Goal: Task Accomplishment & Management: Manage account settings

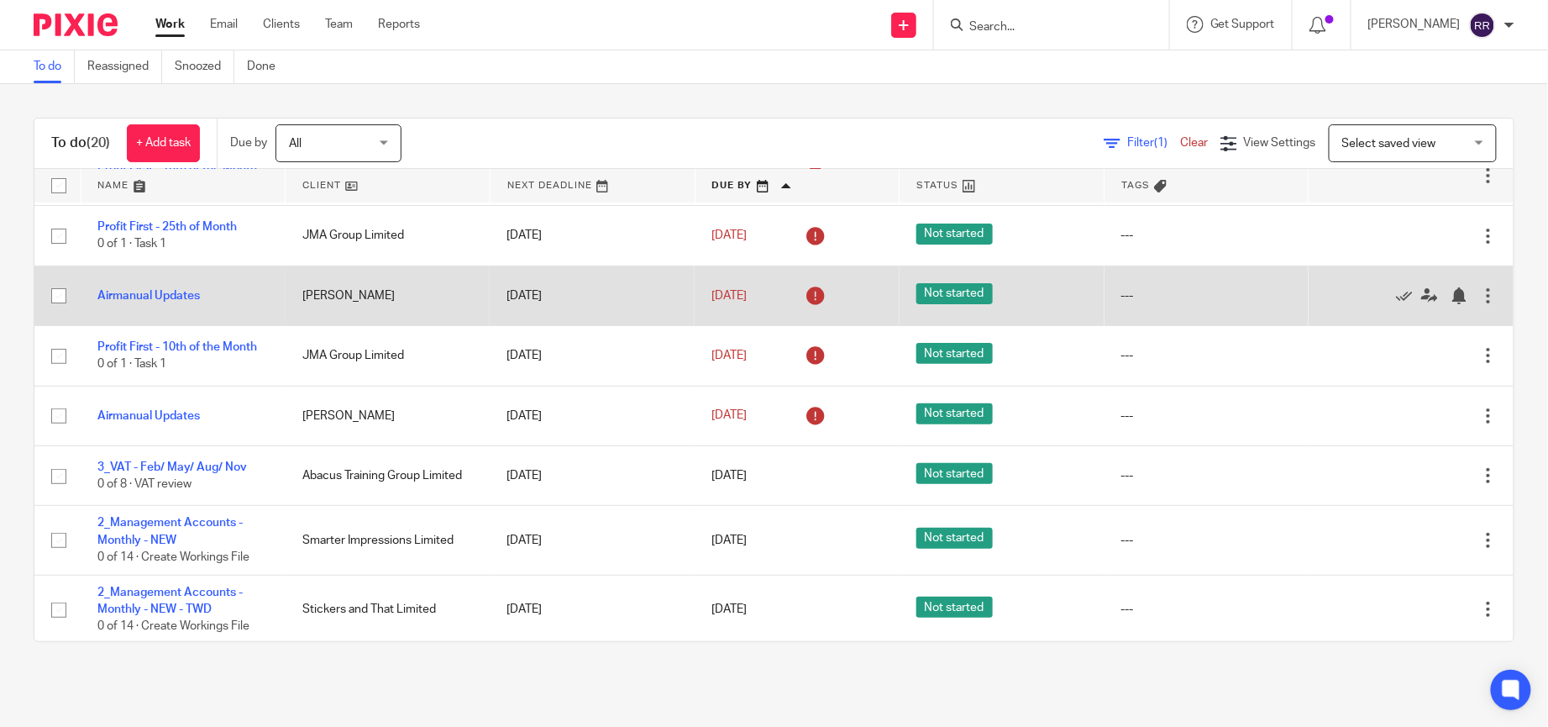
scroll to position [252, 0]
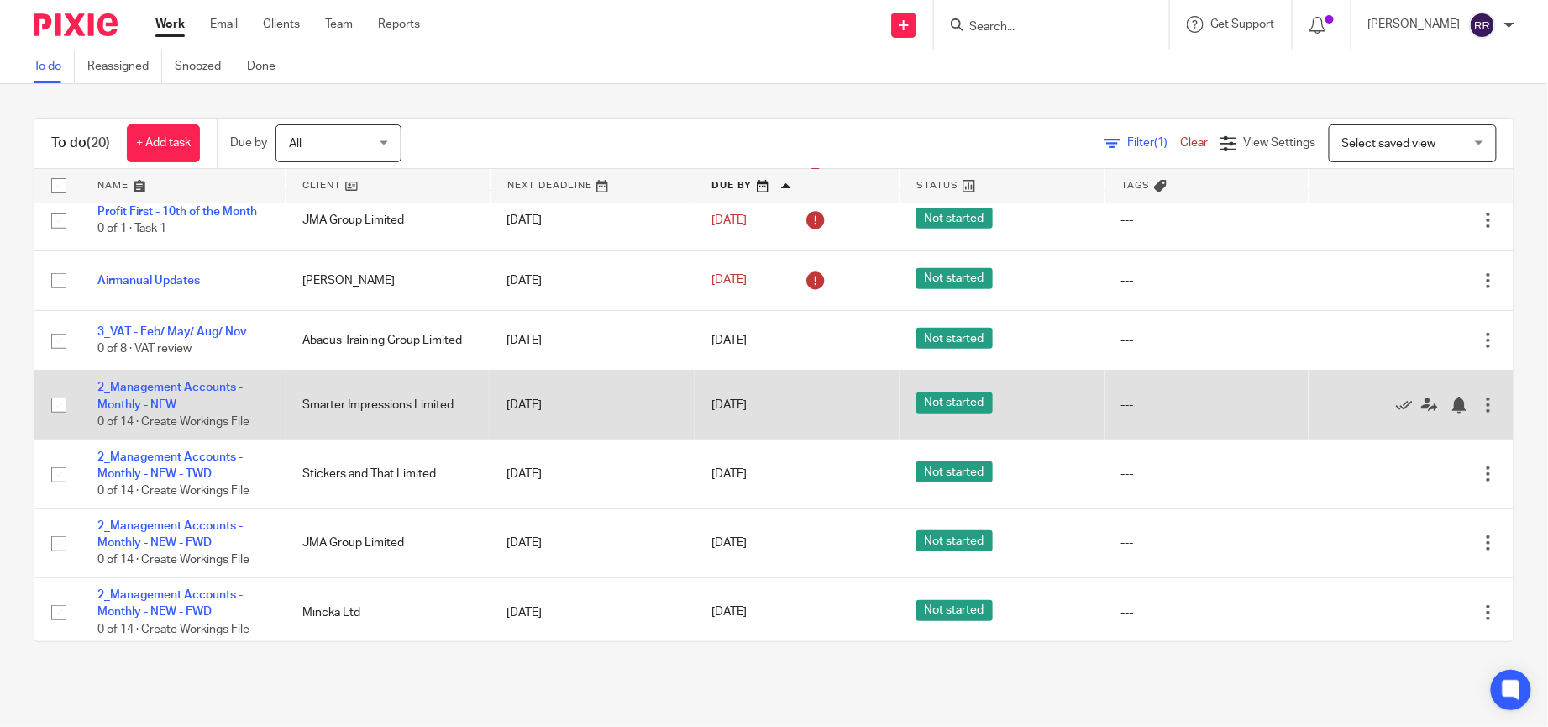
click at [61, 408] on input "checkbox" at bounding box center [59, 405] width 32 height 32
checkbox input "true"
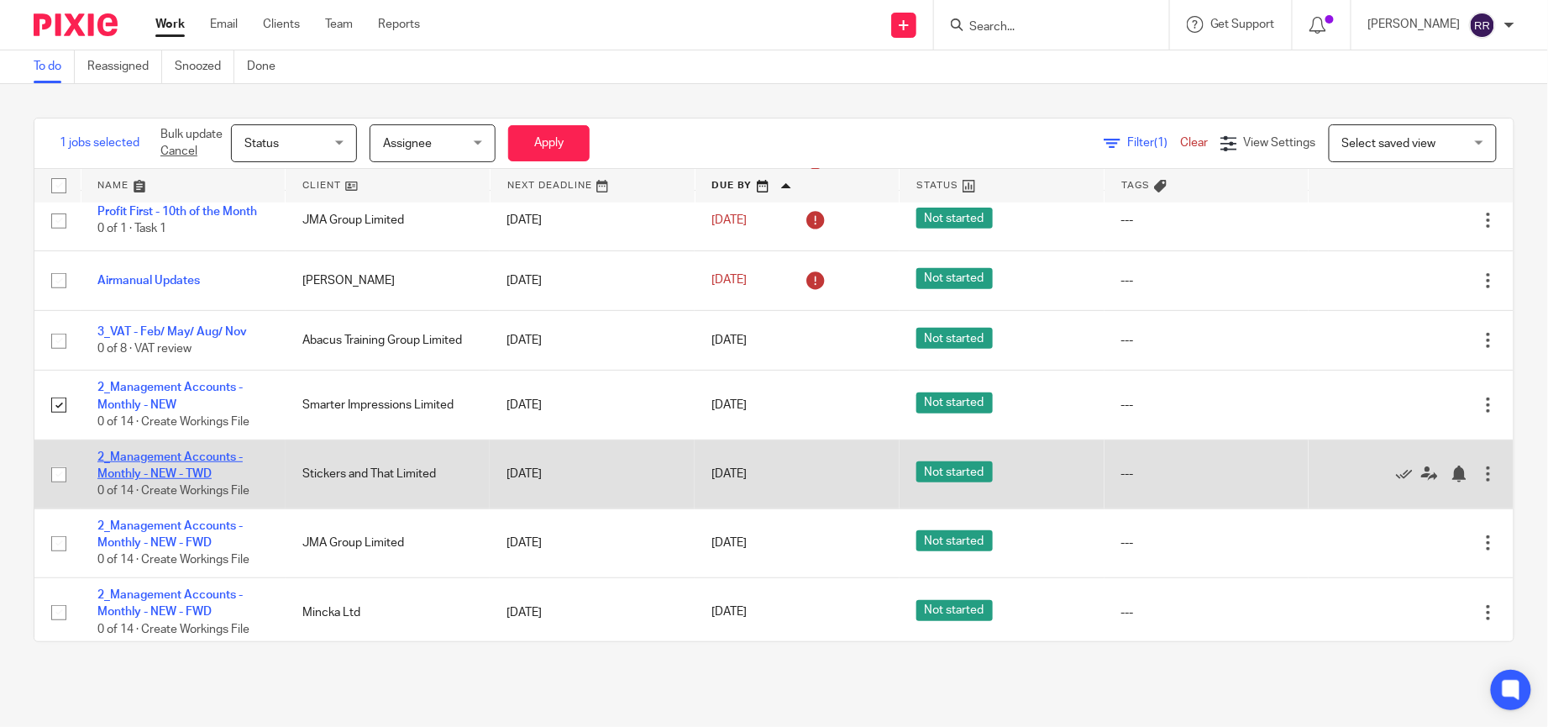
click at [192, 459] on link "2_Management Accounts - Monthly - NEW - TWD" at bounding box center [169, 465] width 145 height 29
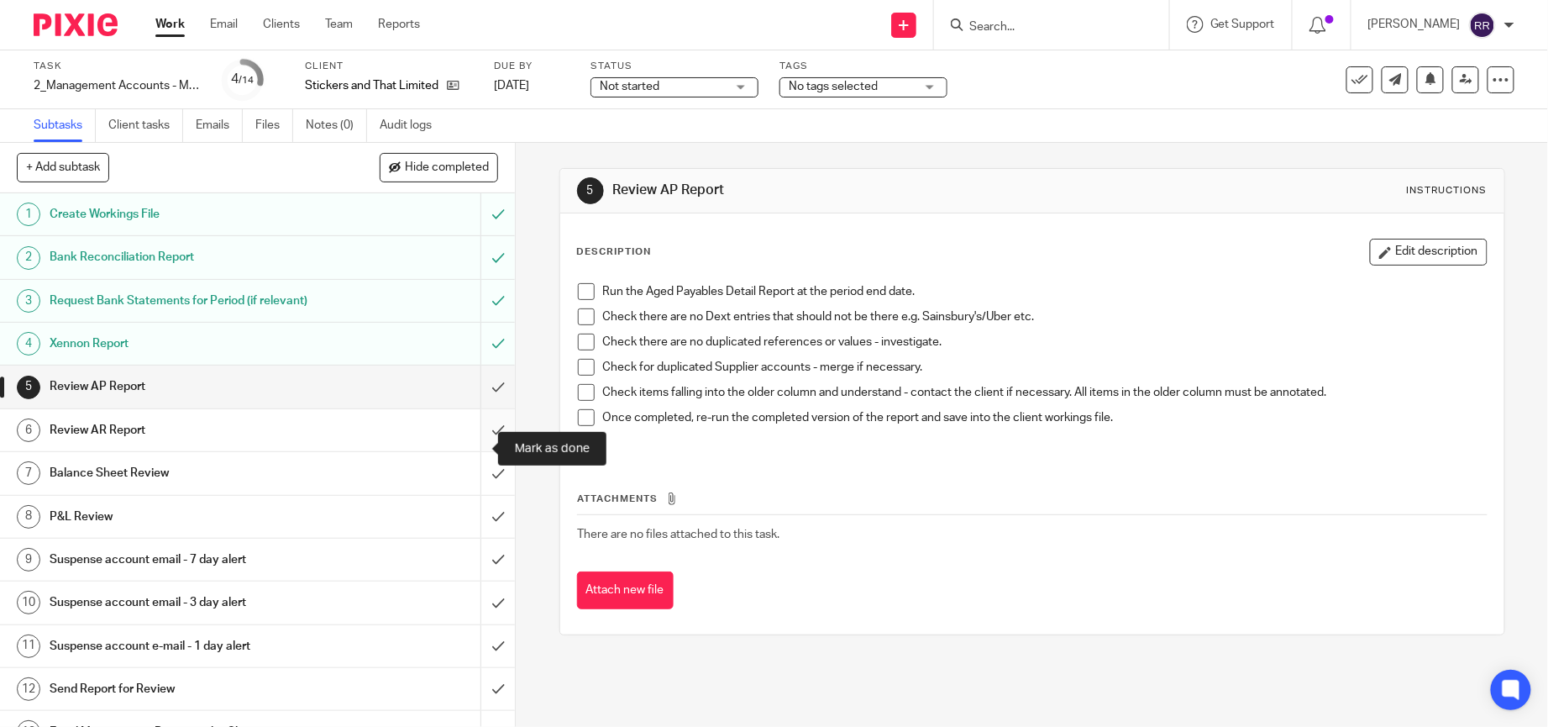
click at [469, 440] on input "submit" at bounding box center [257, 430] width 515 height 42
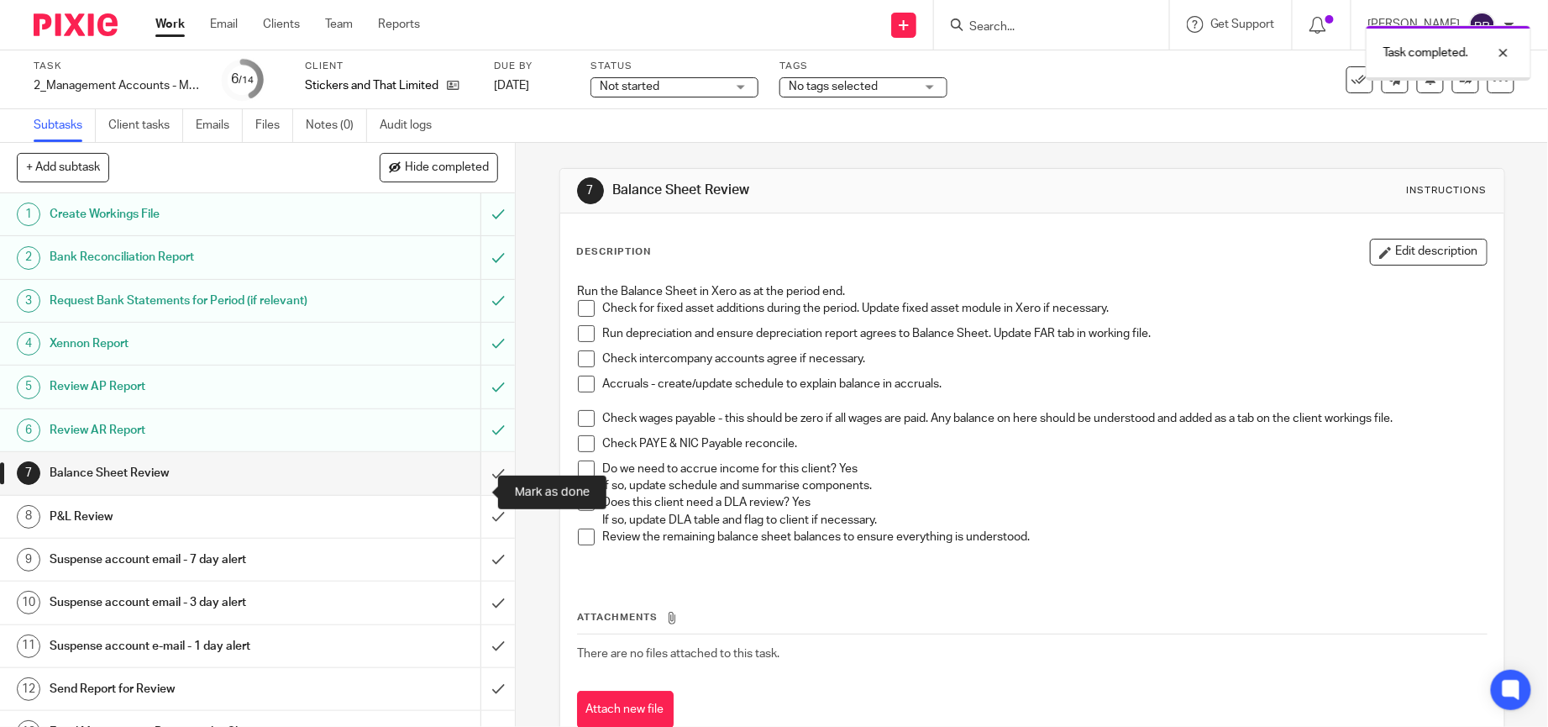
click at [475, 493] on input "submit" at bounding box center [257, 473] width 515 height 42
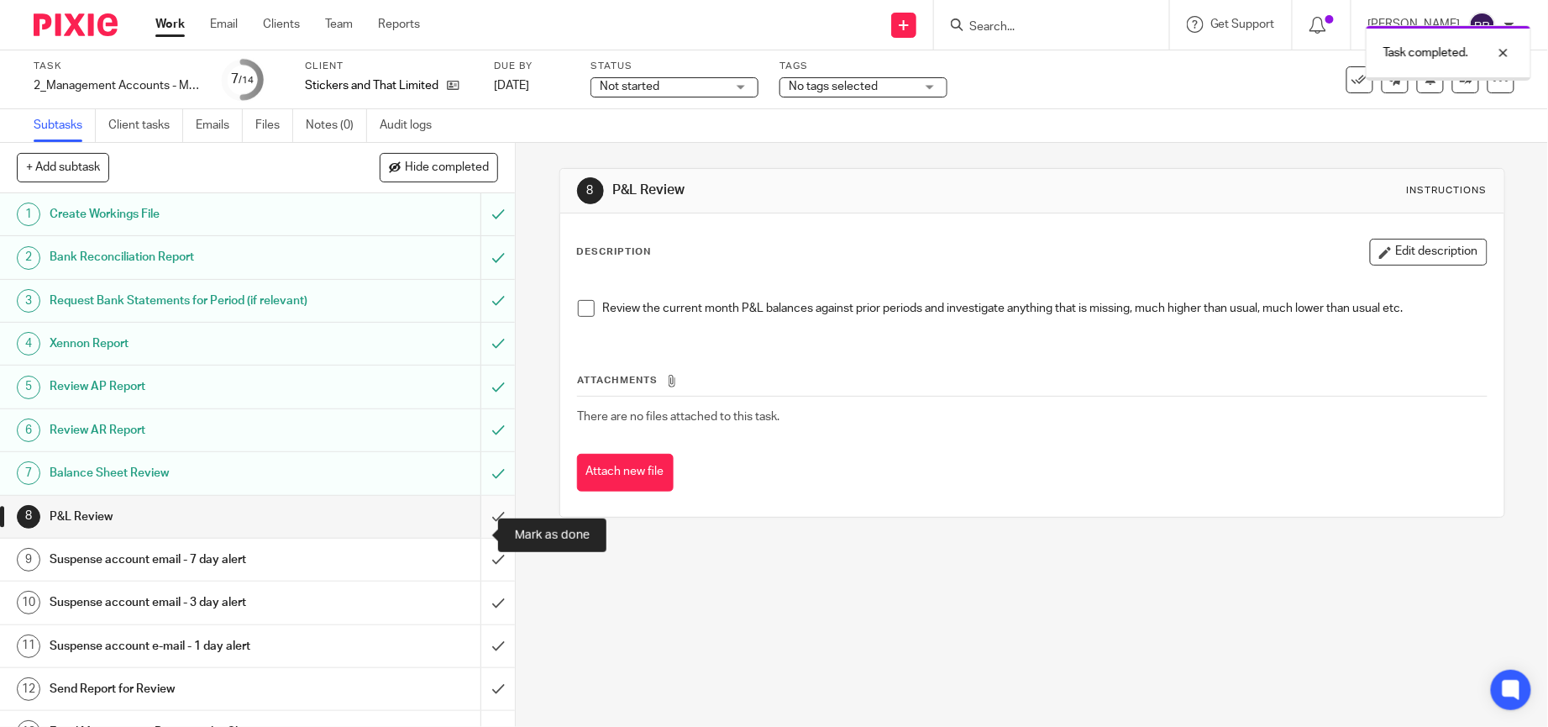
drag, startPoint x: 0, startPoint y: 0, endPoint x: 477, endPoint y: 527, distance: 711.2
click at [477, 527] on input "submit" at bounding box center [257, 517] width 515 height 42
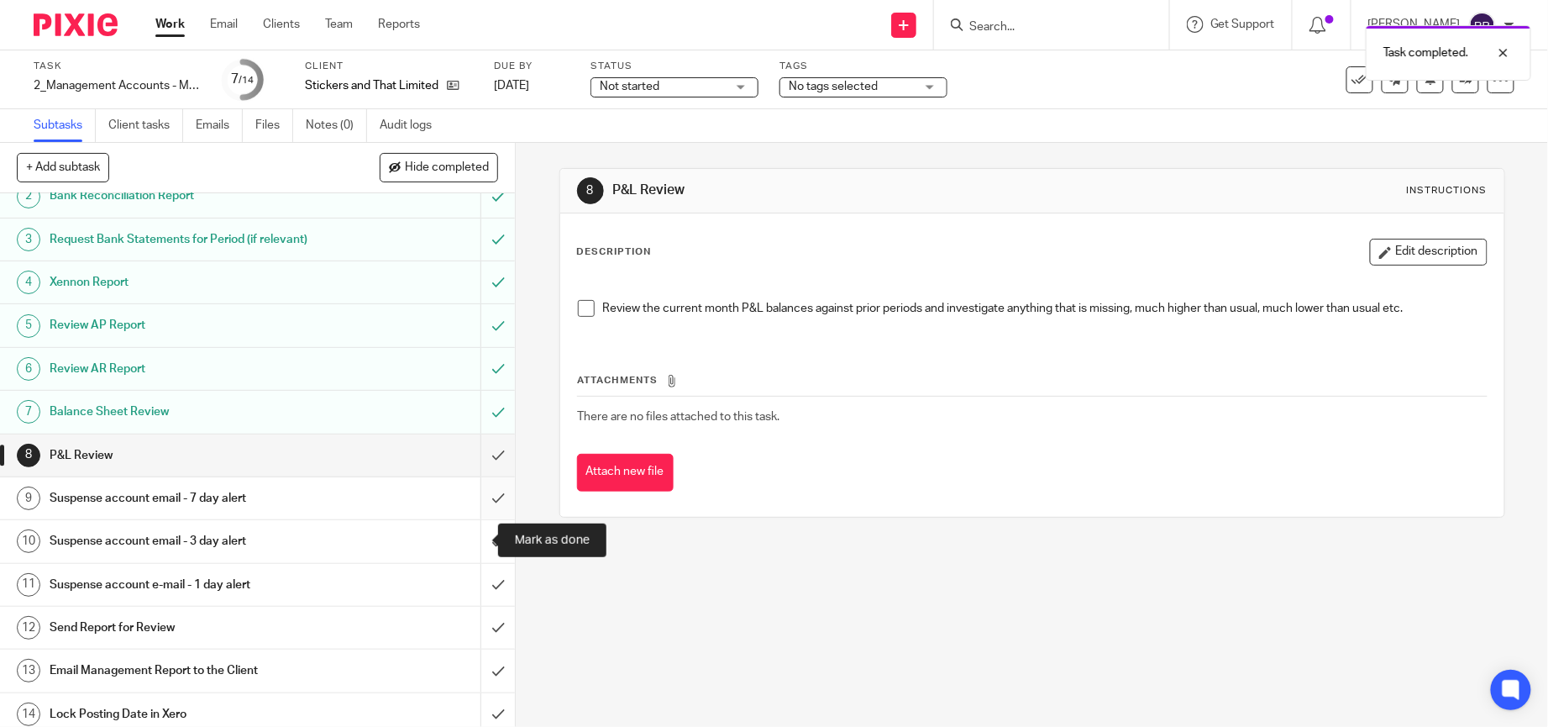
scroll to position [90, 0]
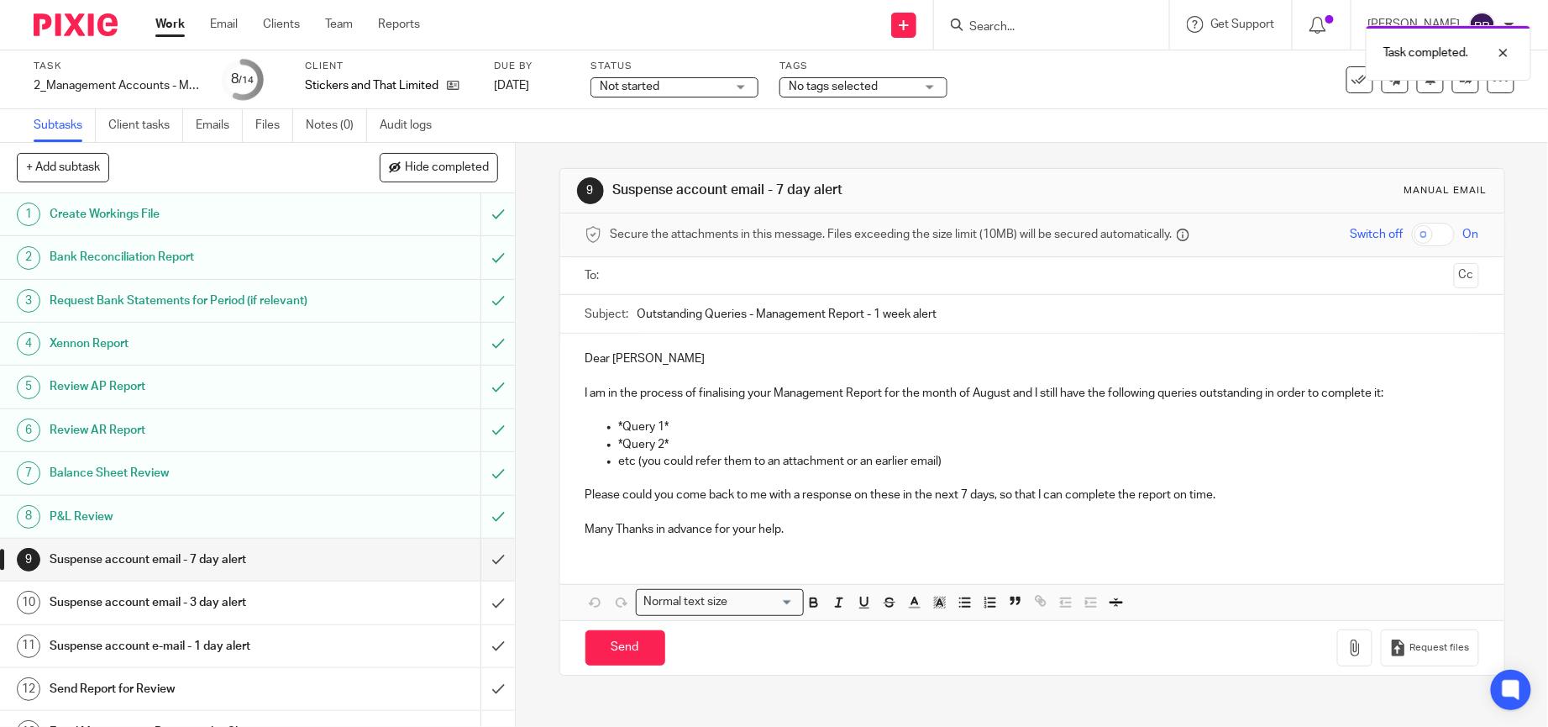
scroll to position [90, 0]
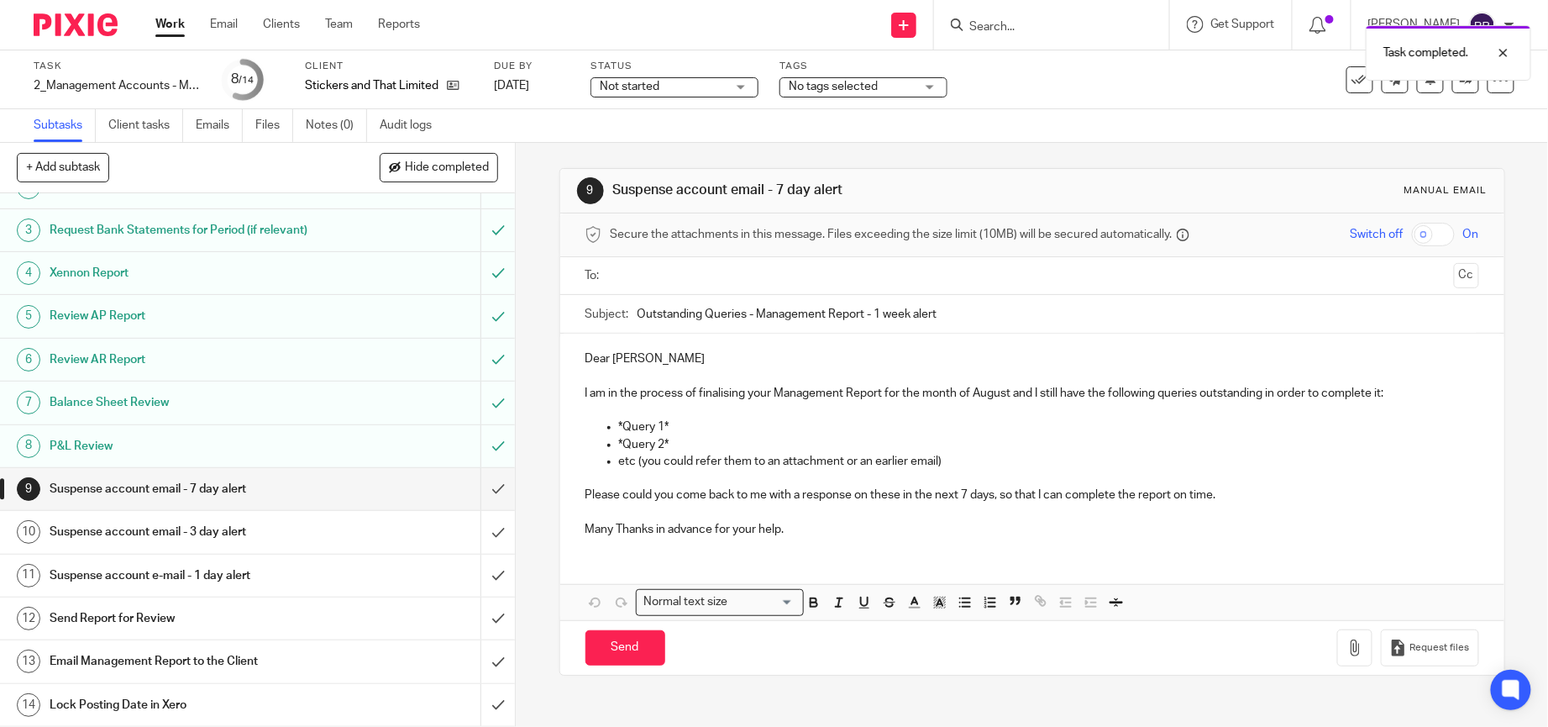
click at [405, 652] on div "Email Management Report to the Client" at bounding box center [257, 660] width 415 height 25
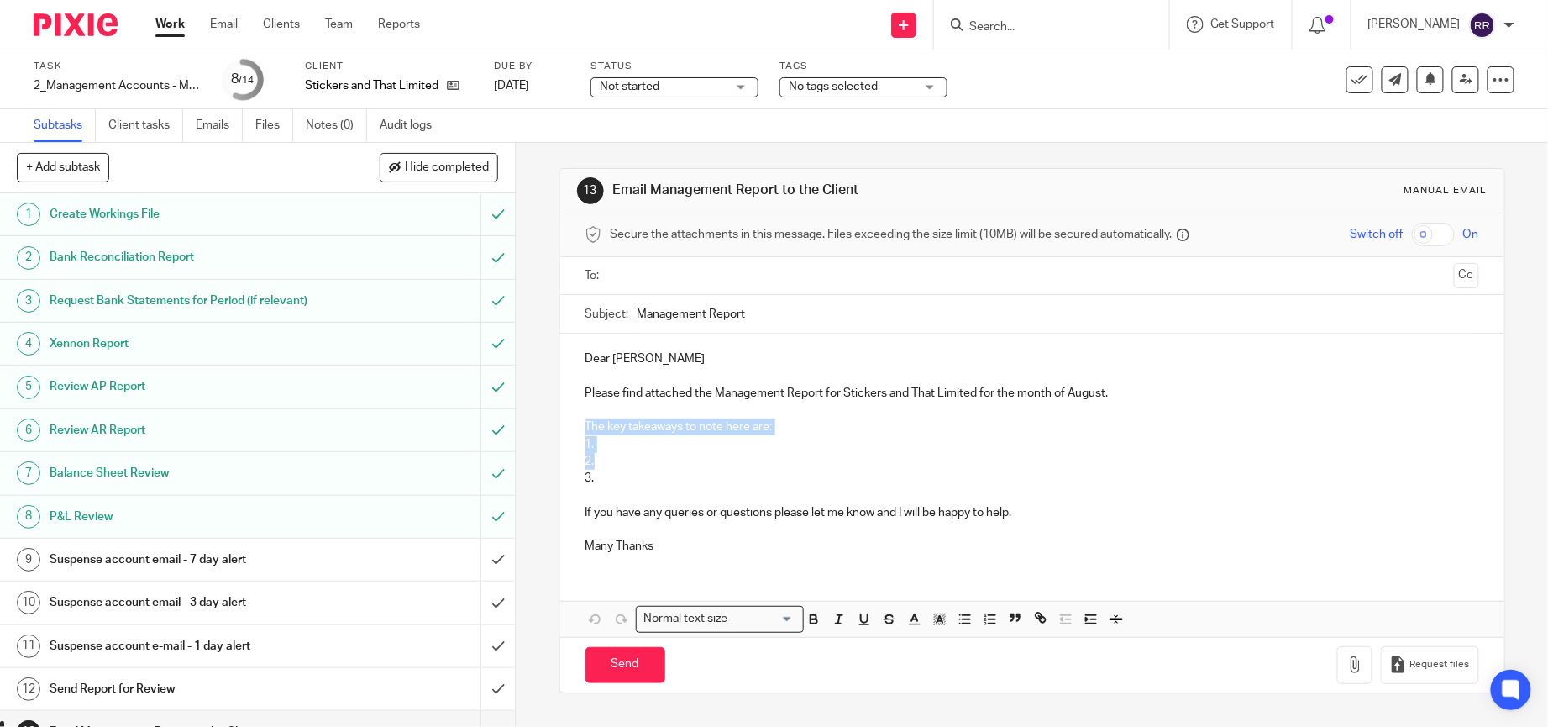
drag, startPoint x: 633, startPoint y: 465, endPoint x: 575, endPoint y: 424, distance: 71.8
click at [575, 424] on div "Dear [PERSON_NAME] Please find attached the Management Report for Stickers and …" at bounding box center [1032, 449] width 944 height 233
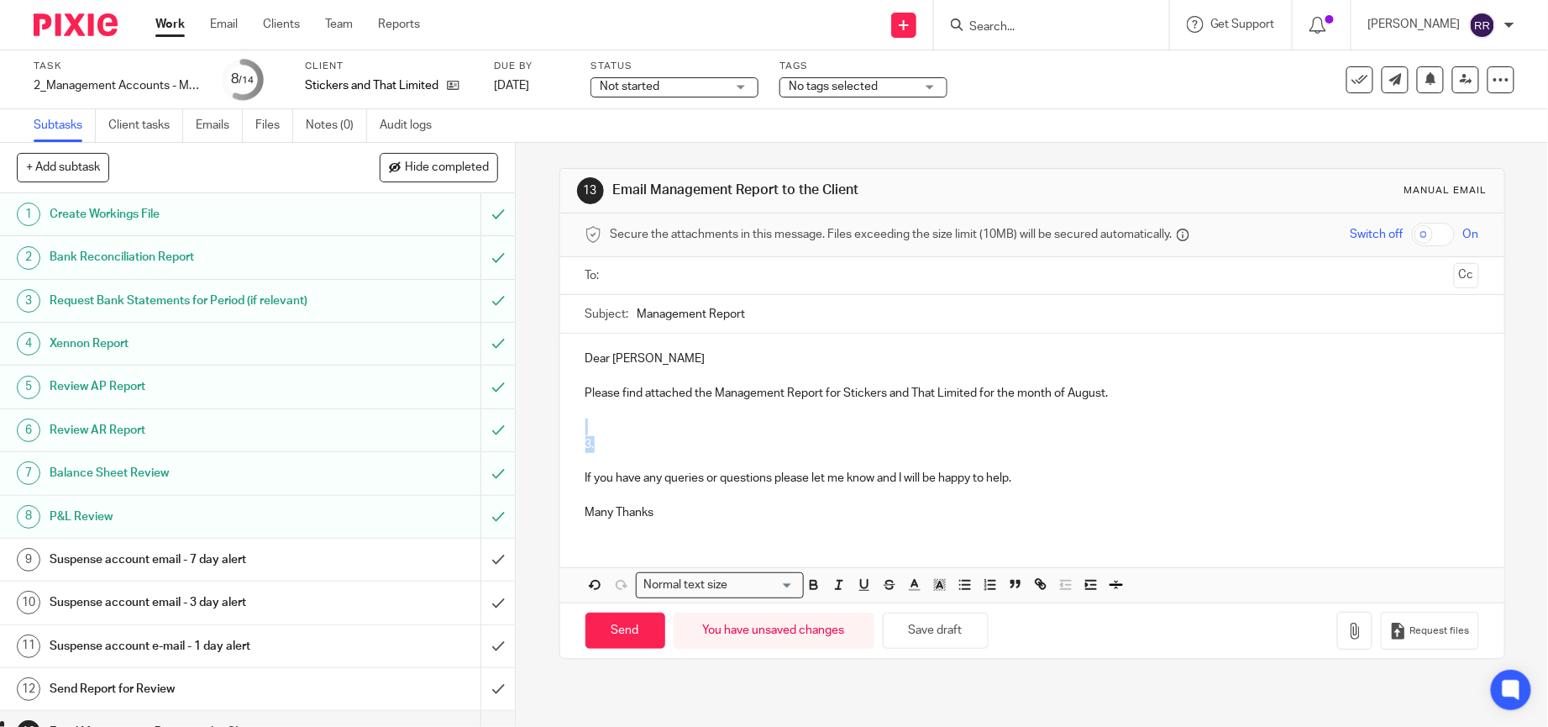
drag, startPoint x: 607, startPoint y: 440, endPoint x: 576, endPoint y: 432, distance: 32.2
click at [576, 432] on div "Dear [PERSON_NAME] Please find attached the Management Report for Stickers and …" at bounding box center [1032, 433] width 944 height 200
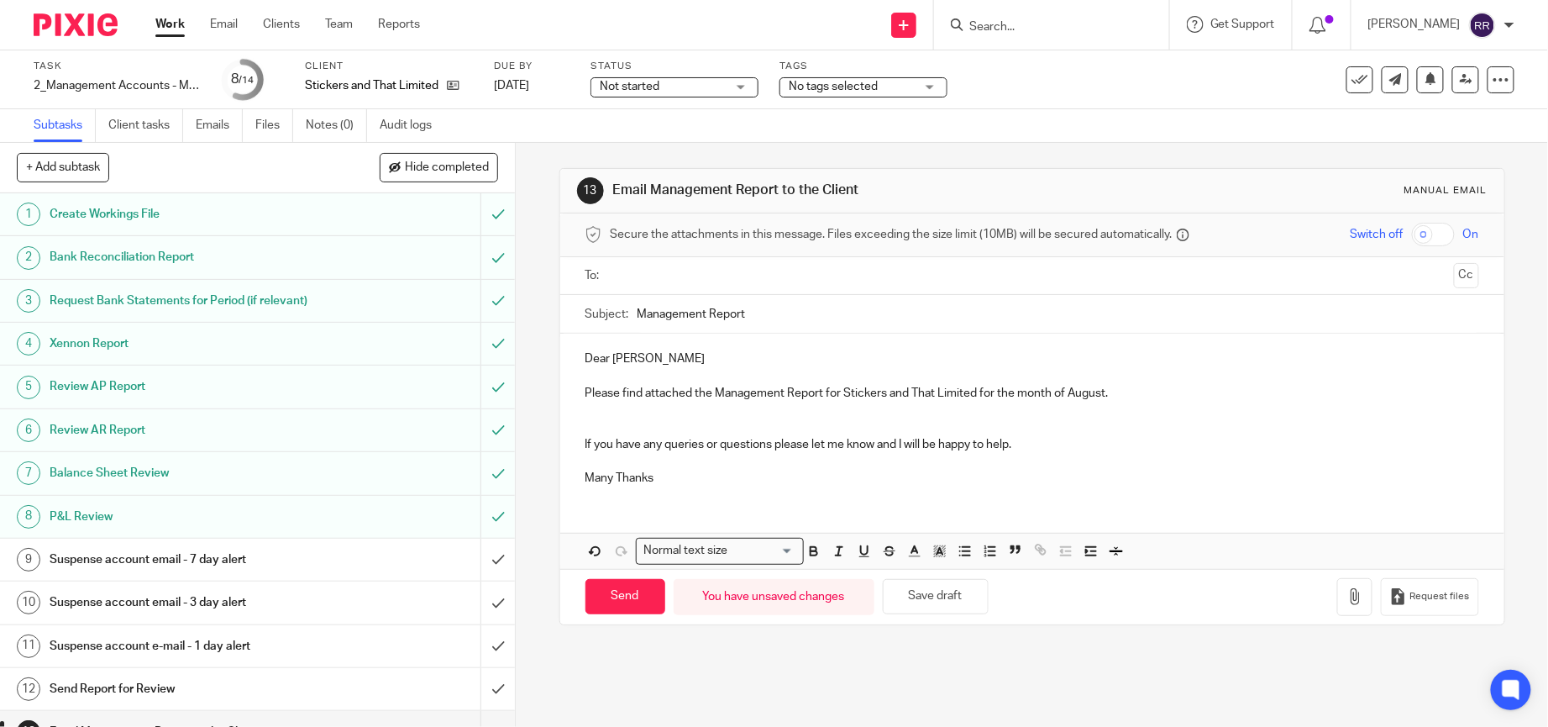
click at [1099, 396] on p "Please find attached the Management Report for Stickers and That Limited for th…" at bounding box center [1032, 393] width 894 height 17
click at [828, 317] on input "Management Report" at bounding box center [1058, 314] width 842 height 38
type input "Management Report_Print Often Group - Stickers | Smarter Aug 2025"
click at [821, 281] on input "text" at bounding box center [1031, 275] width 831 height 19
type input "f"
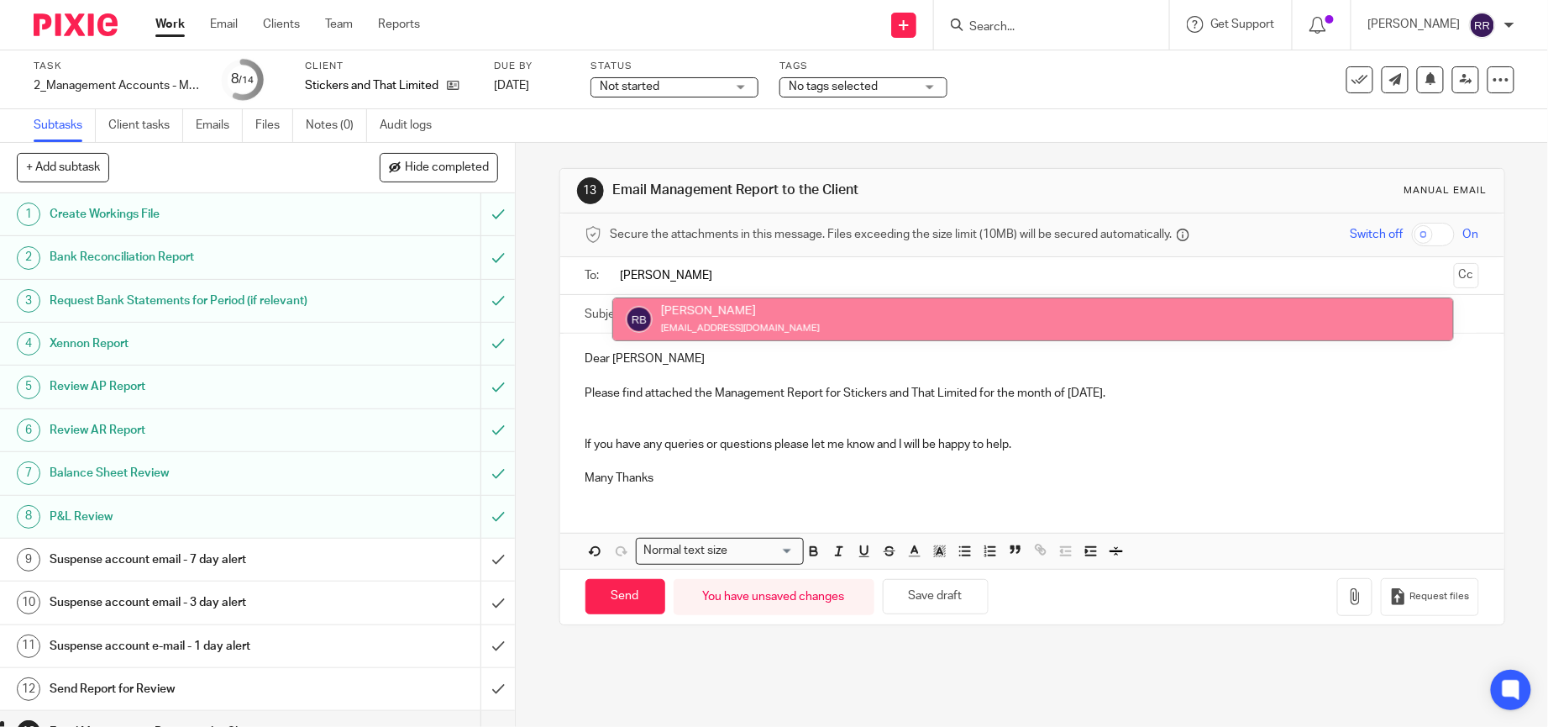
type input "ryan"
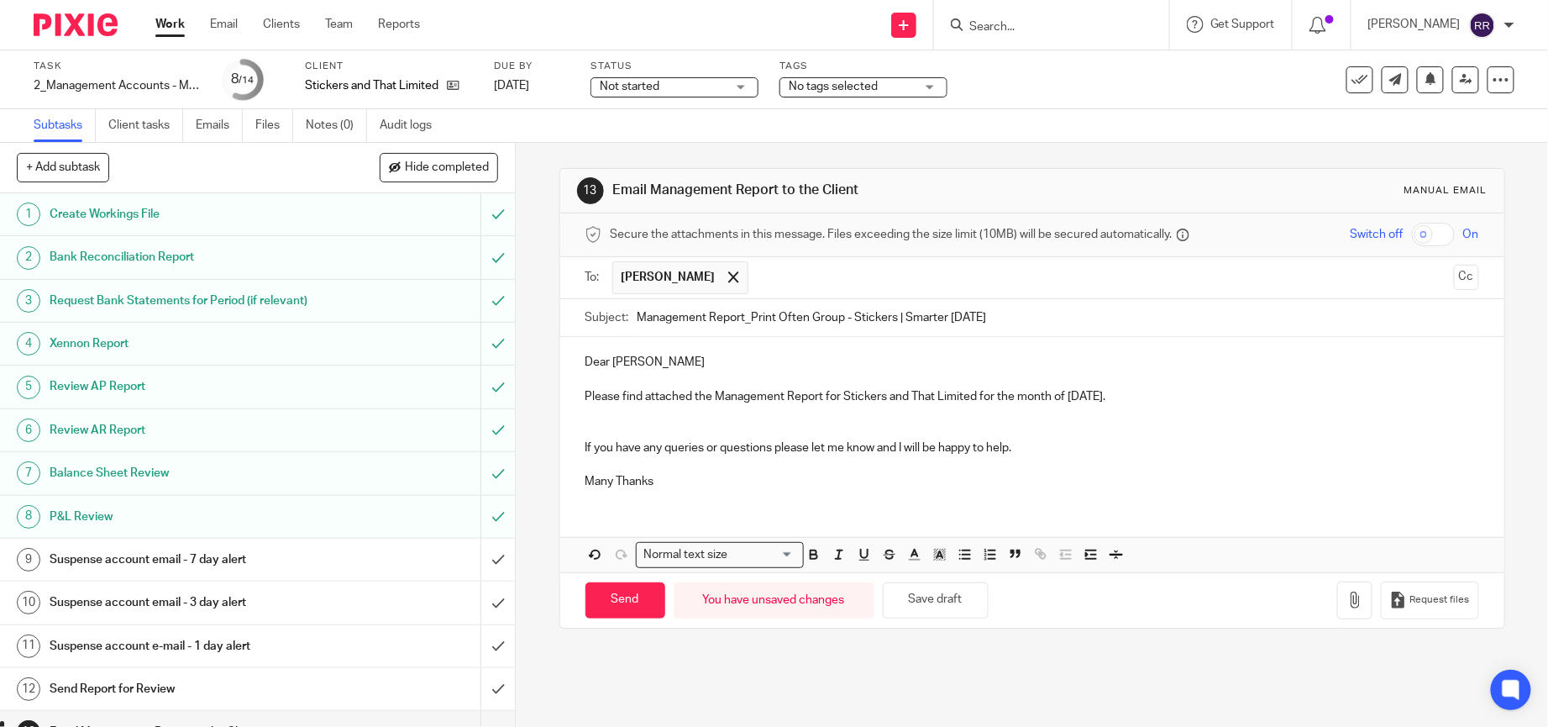
click at [882, 290] on input "text" at bounding box center [1102, 277] width 690 height 33
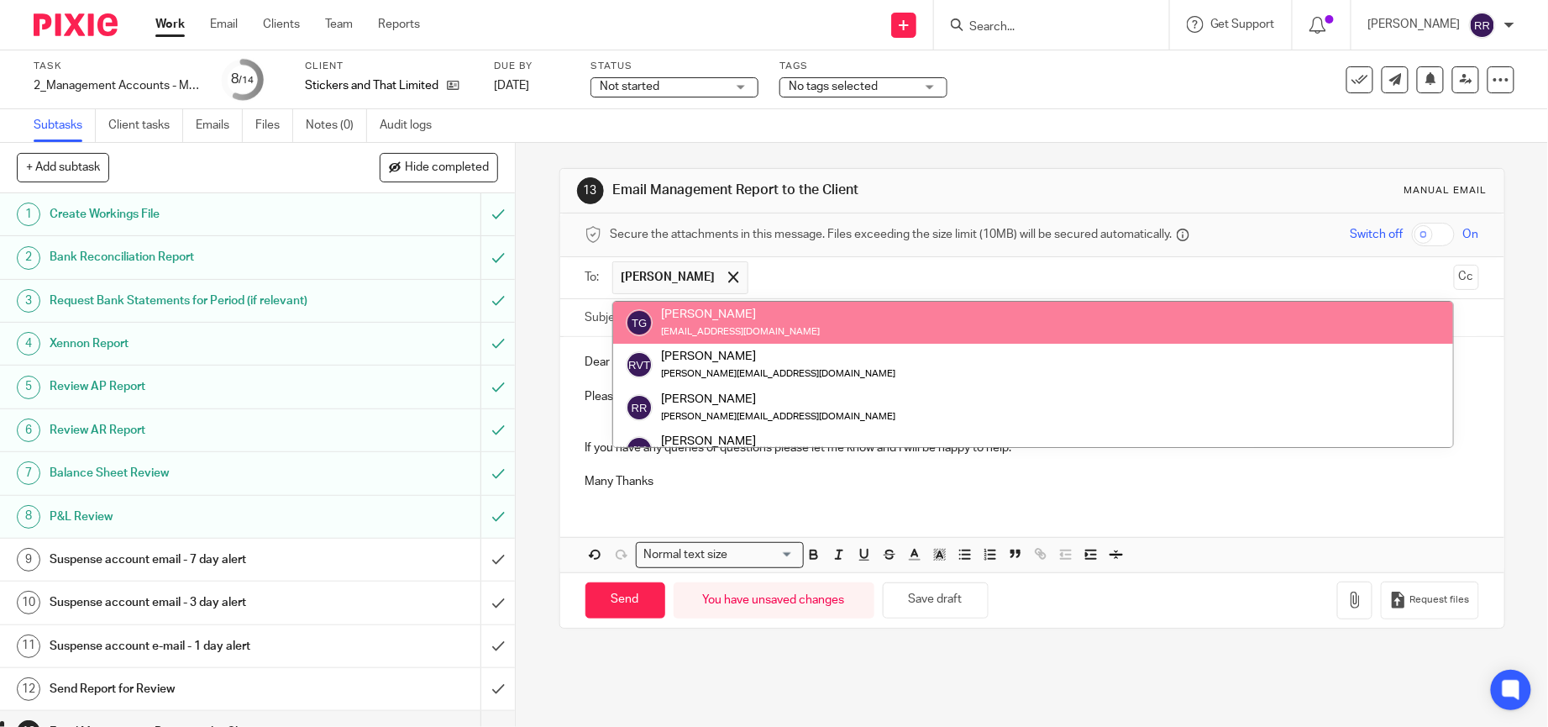
paste input "finance@printoften.co.uk"
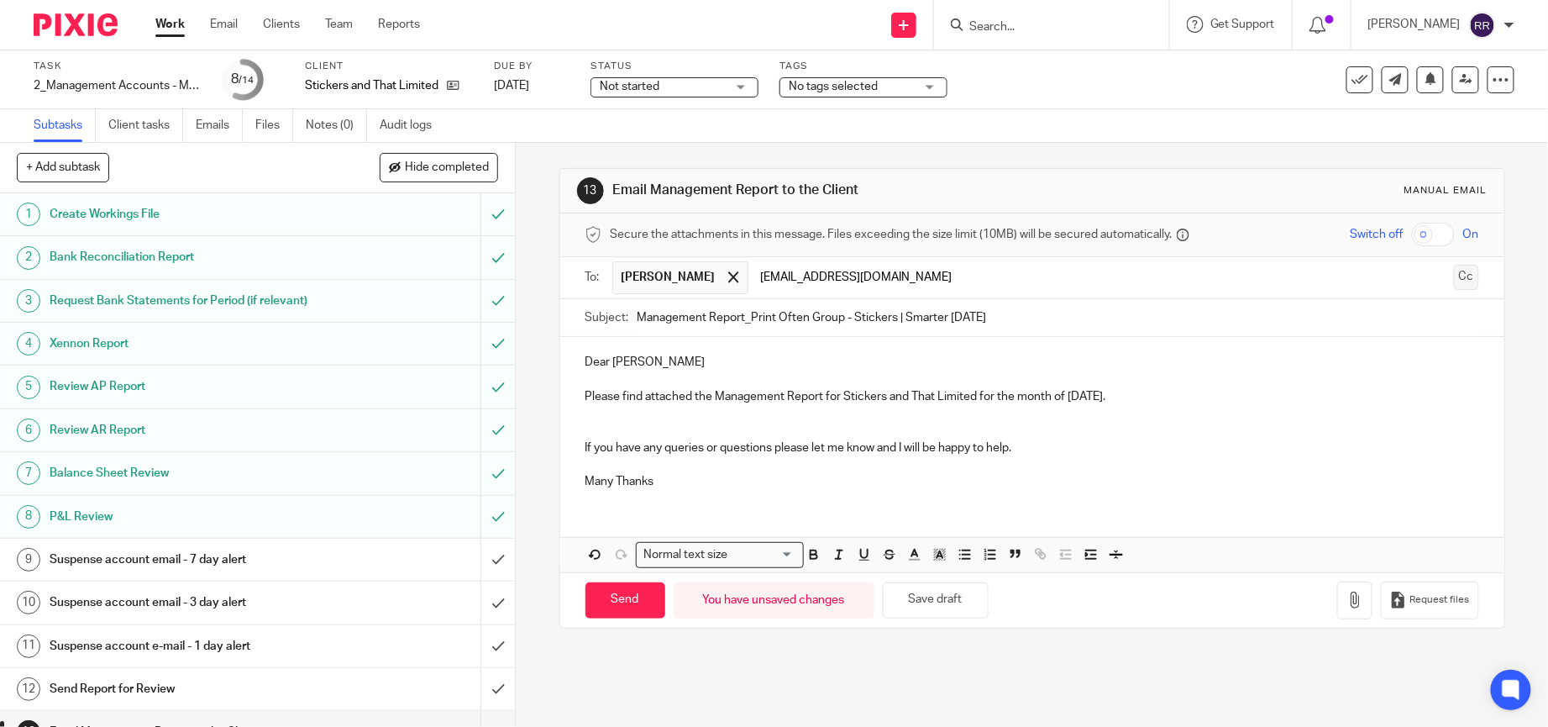
type input "finance@printoften.co.uk"
click at [1454, 274] on button "Cc" at bounding box center [1466, 277] width 25 height 25
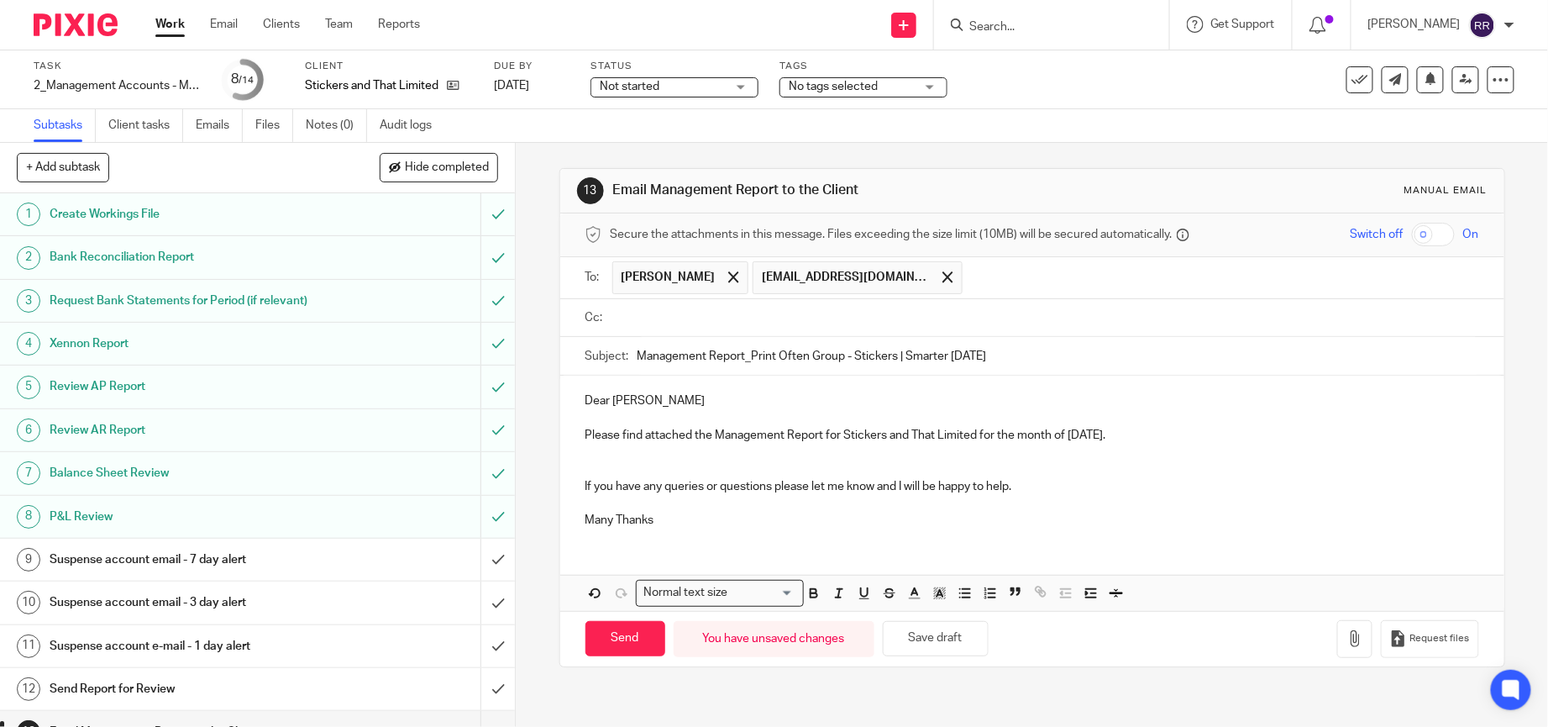
click at [1035, 286] on input "text" at bounding box center [1221, 277] width 501 height 33
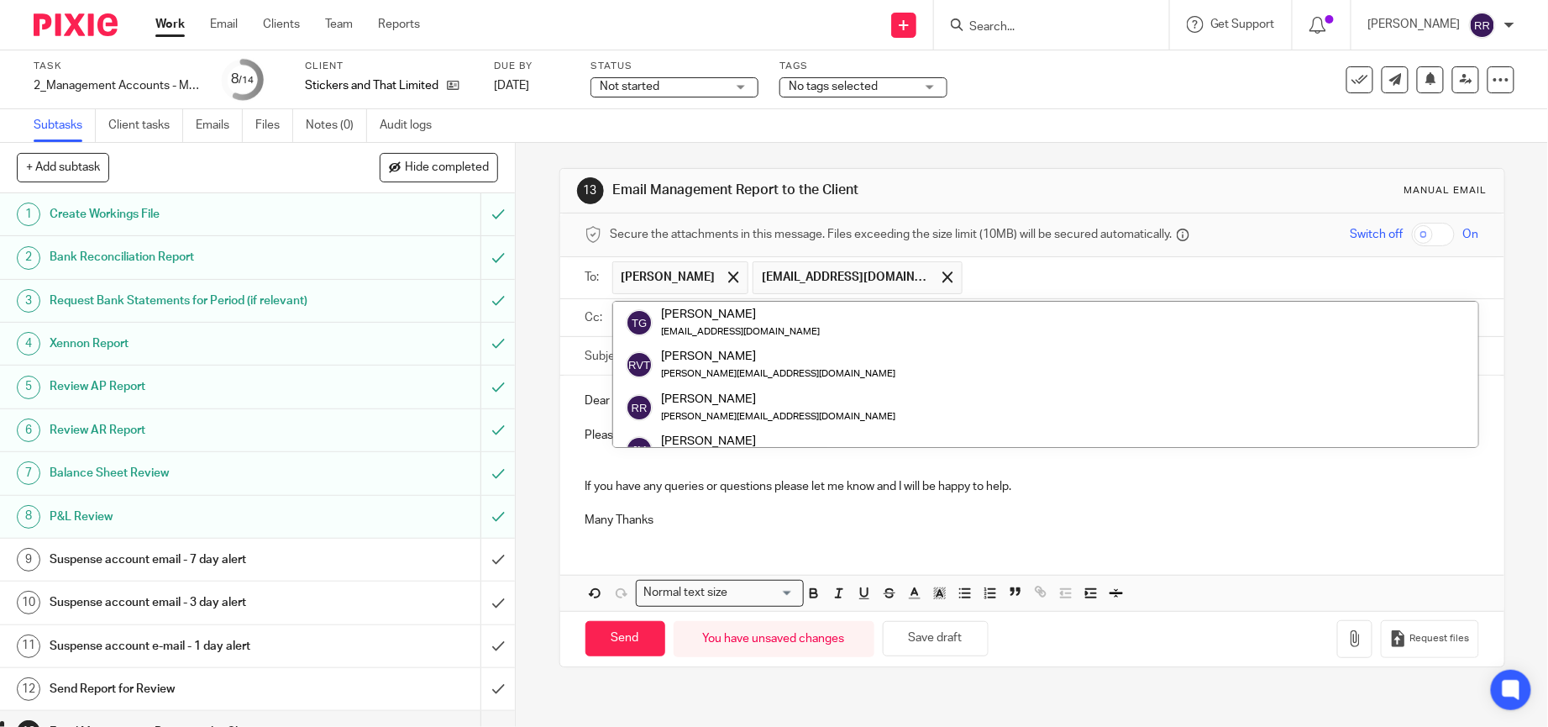
paste input "ryan.beach123@gmail.com"
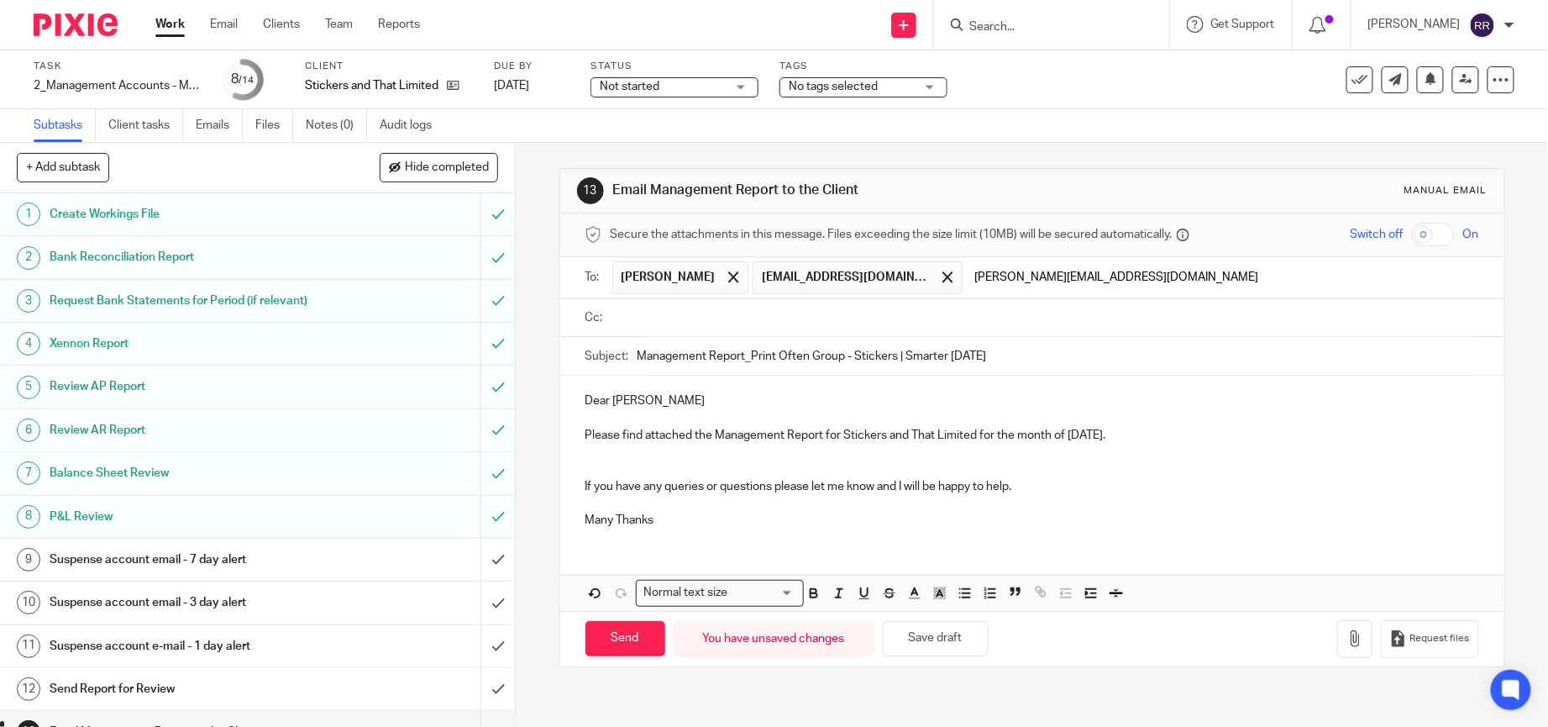
type input "ryan.beach123@gmail.com"
click at [637, 399] on p "Dear Ryan" at bounding box center [1032, 400] width 894 height 17
click at [731, 327] on input "text" at bounding box center [1044, 317] width 856 height 19
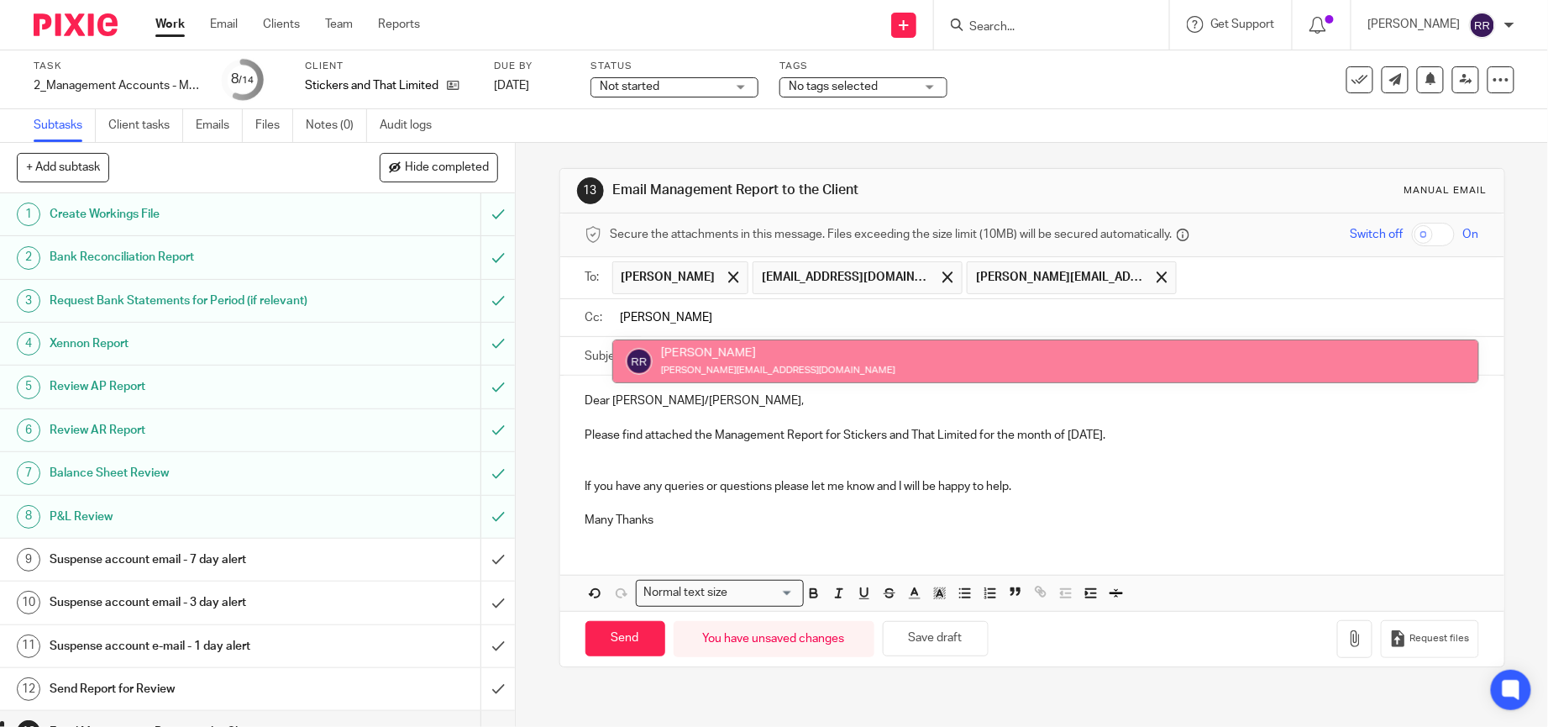
type input "Ronn"
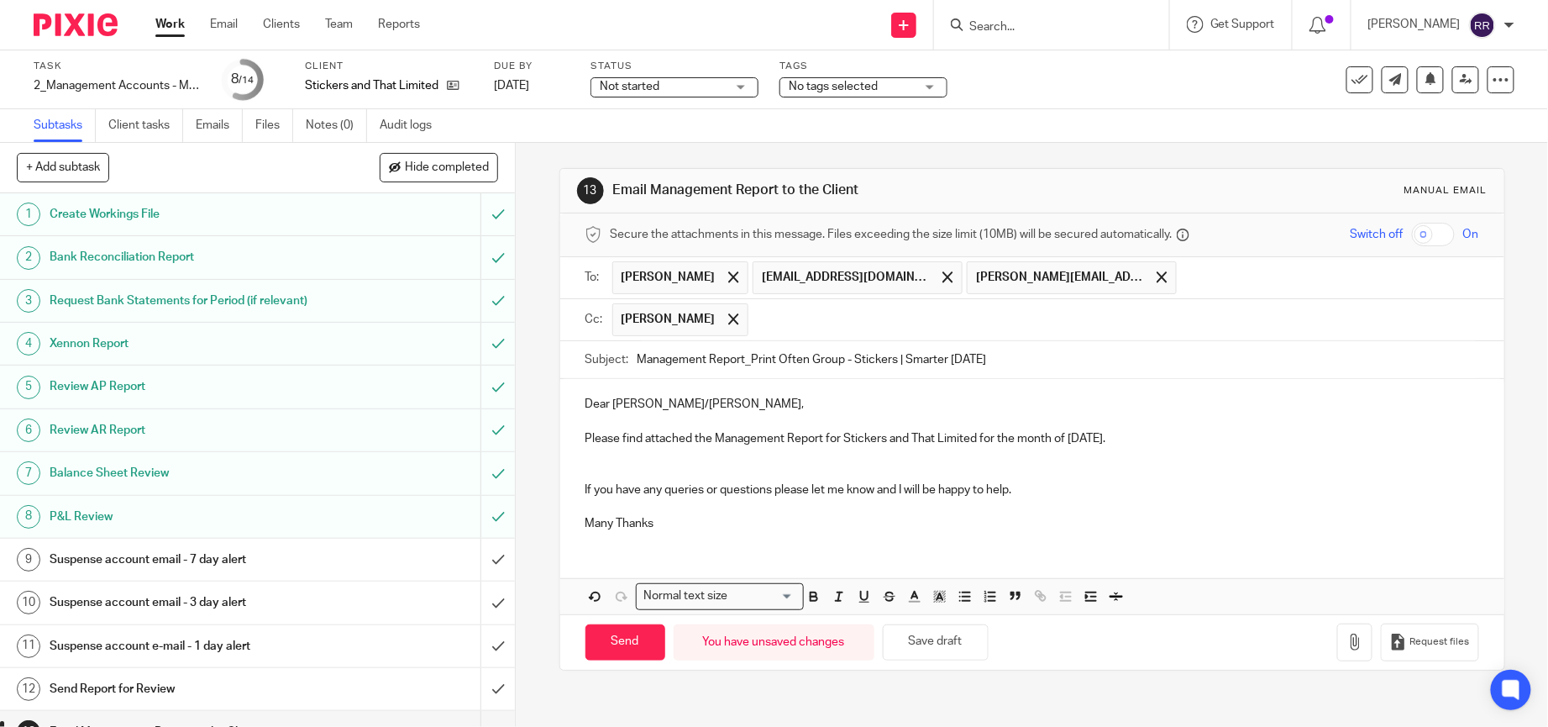
click at [919, 412] on p "Dear Ryan/Tom," at bounding box center [1032, 404] width 894 height 17
click at [1183, 323] on input "text" at bounding box center [1115, 319] width 716 height 33
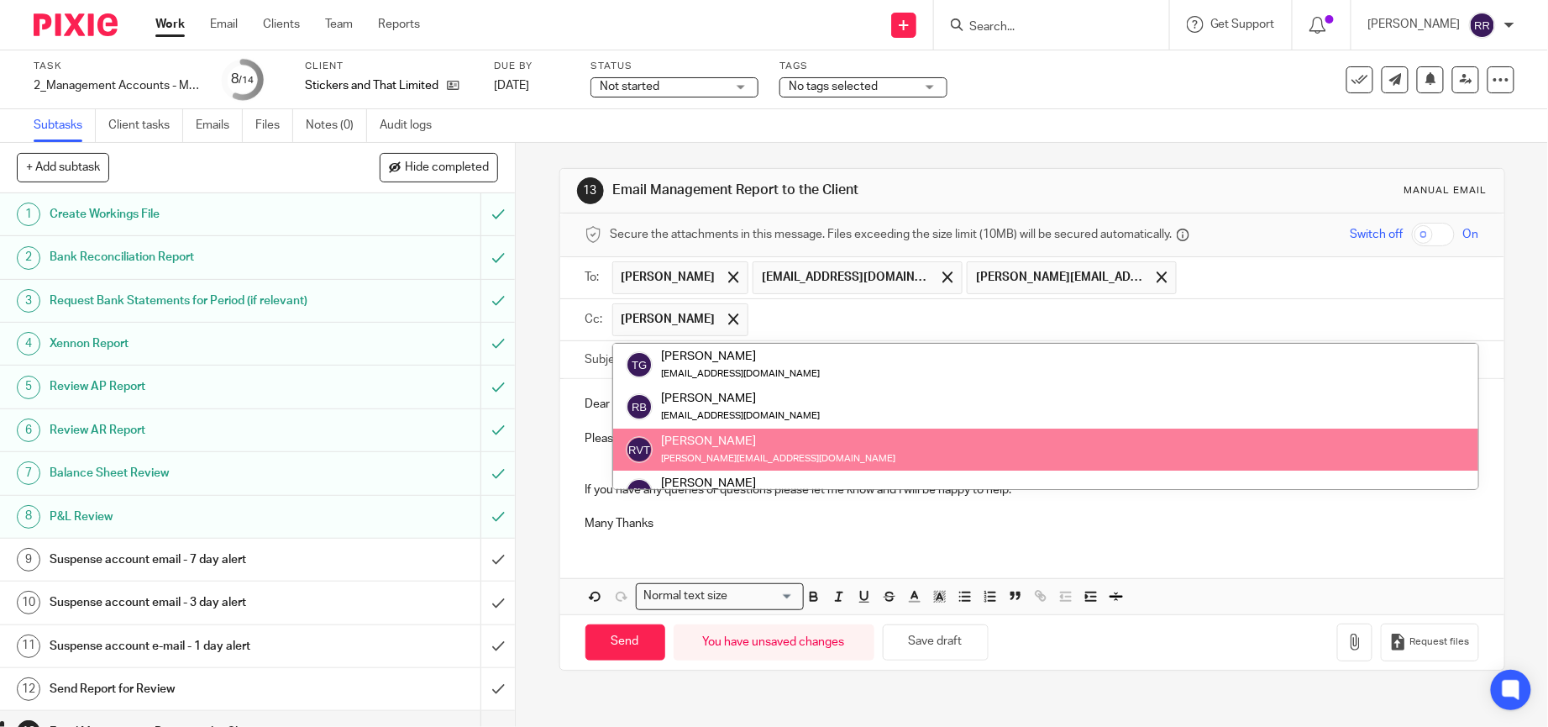
scroll to position [169, 0]
click at [1291, 563] on div "Dear Ryan/Tom, Please find attached the Management Report for Stickers and That…" at bounding box center [1032, 496] width 944 height 235
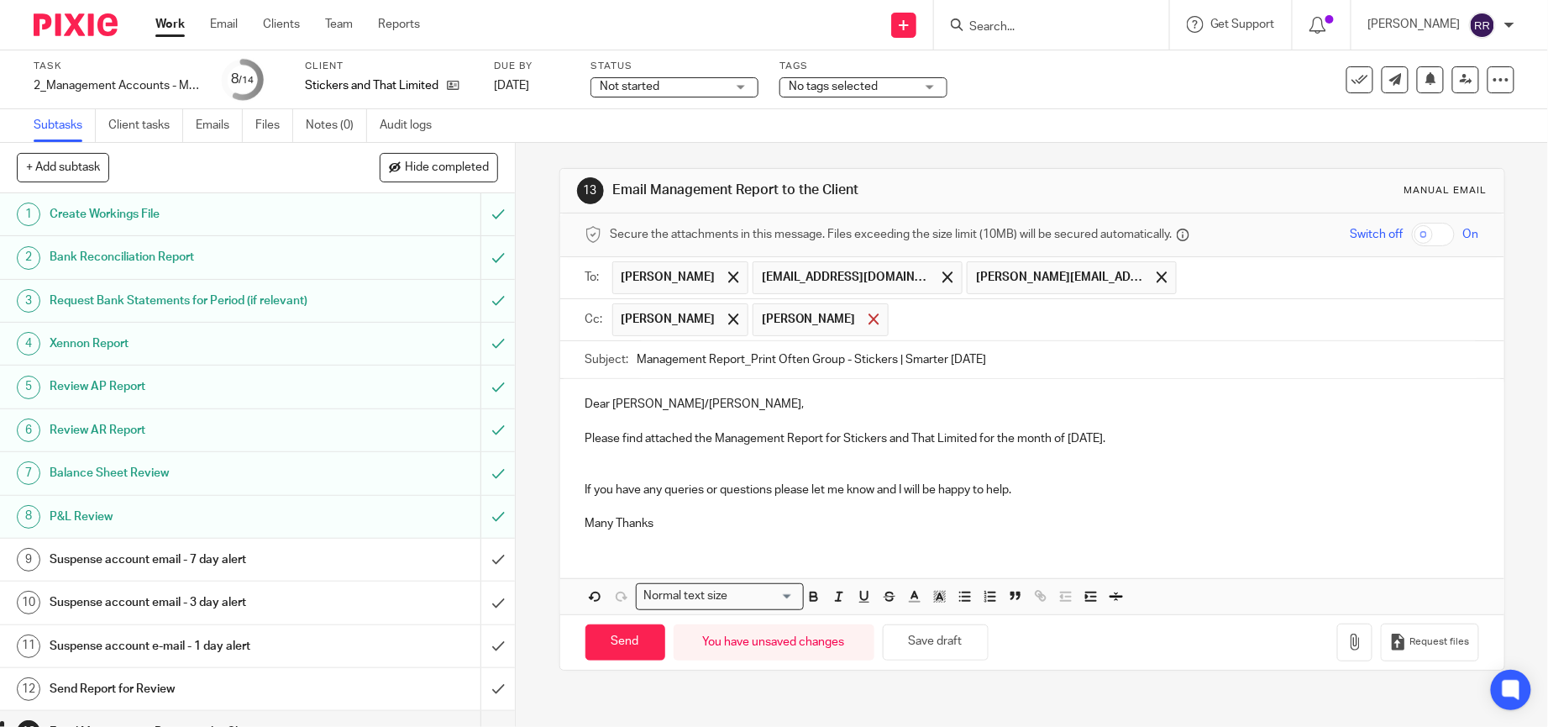
click at [879, 317] on span at bounding box center [873, 318] width 11 height 11
click at [992, 463] on p at bounding box center [1032, 455] width 894 height 17
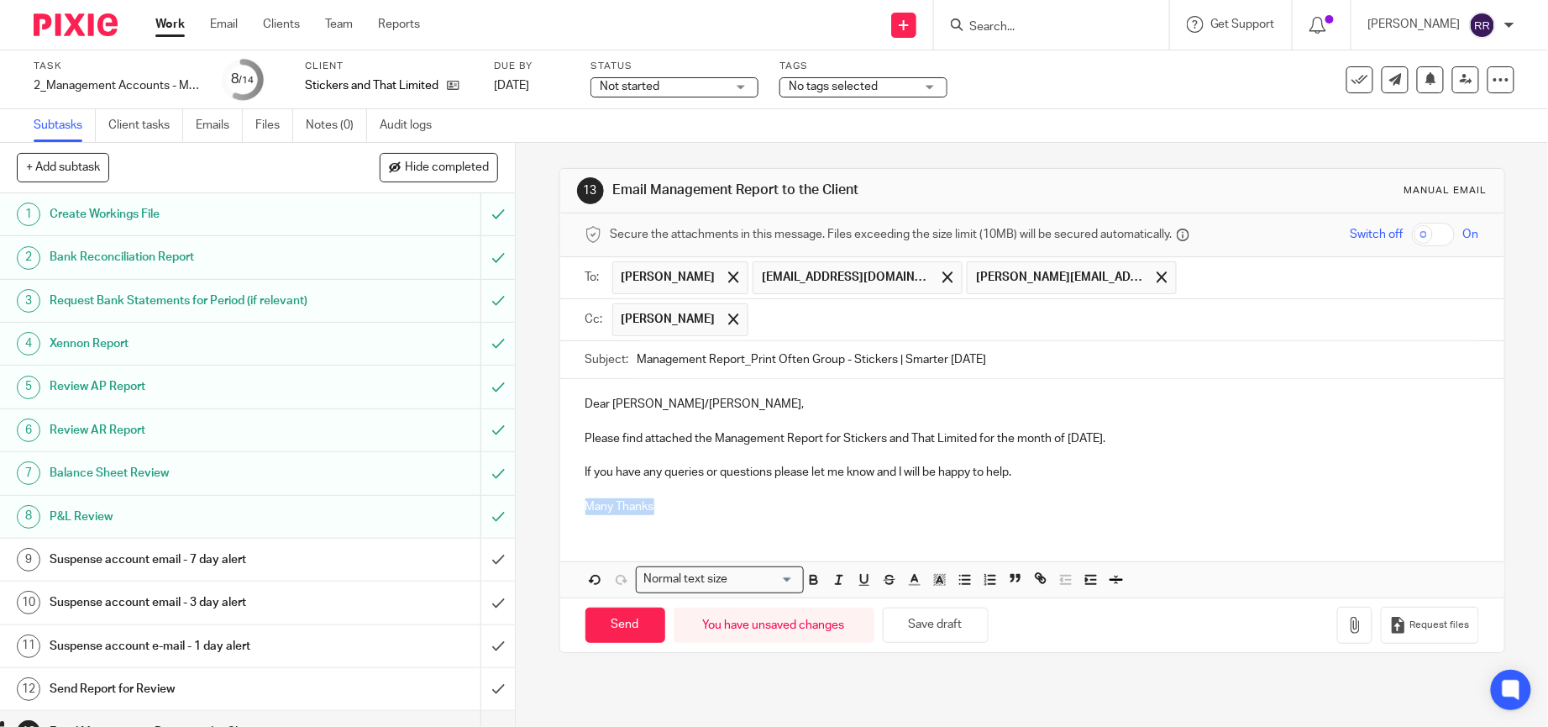
drag, startPoint x: 650, startPoint y: 515, endPoint x: 580, endPoint y: 515, distance: 70.6
click at [585, 515] on p "Many Thanks" at bounding box center [1032, 506] width 894 height 17
click at [1346, 622] on icon "button" at bounding box center [1354, 624] width 17 height 17
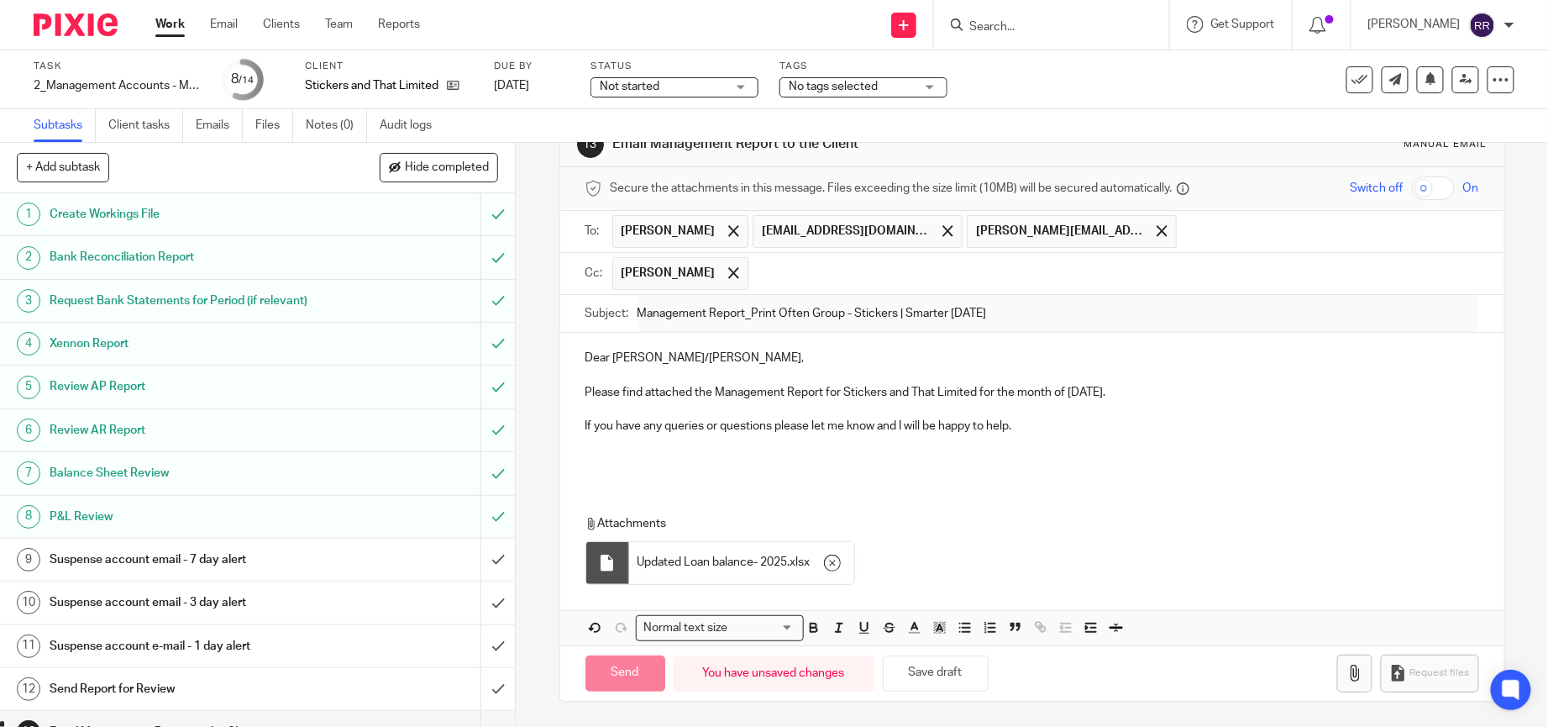
scroll to position [52, 0]
click at [1346, 676] on icon "button" at bounding box center [1354, 672] width 17 height 17
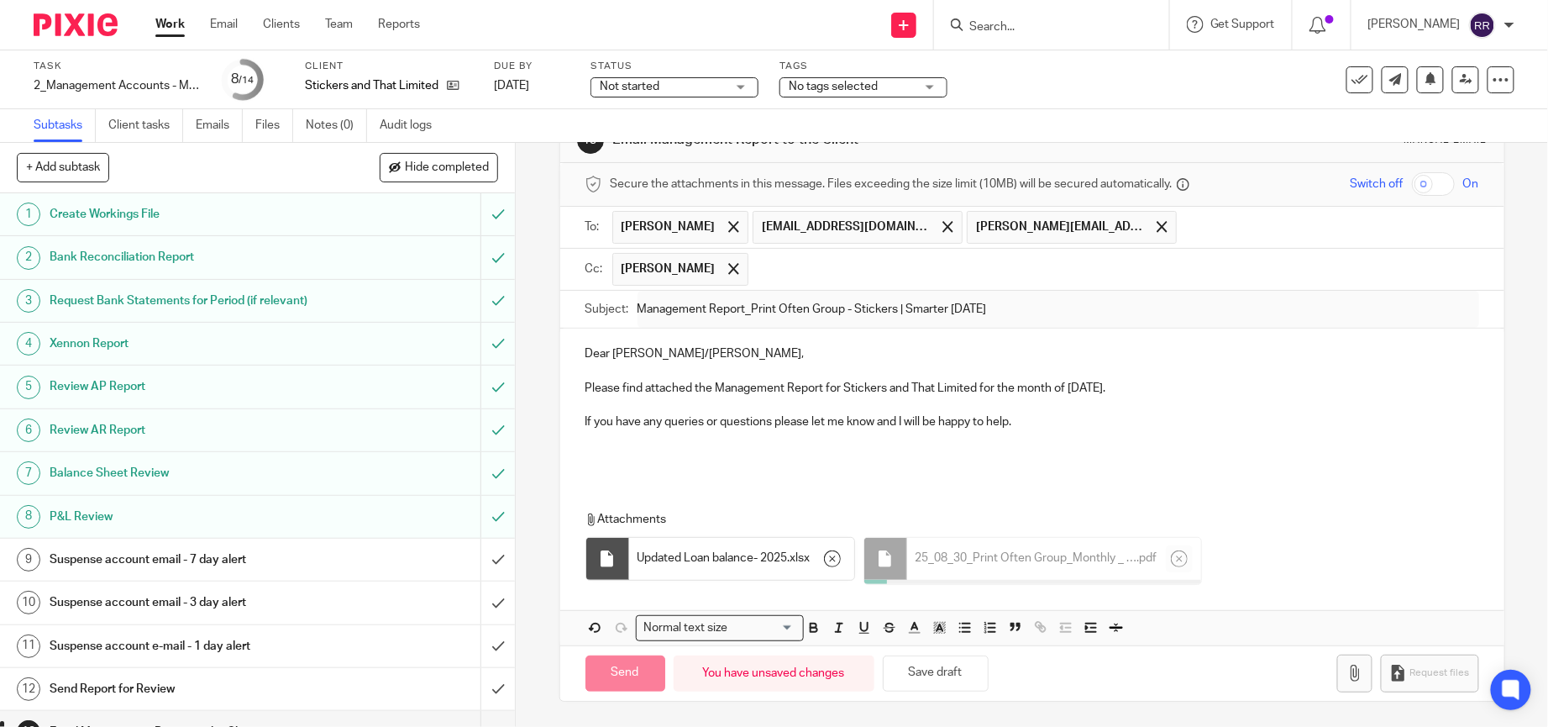
click at [1055, 401] on p at bounding box center [1032, 404] width 894 height 17
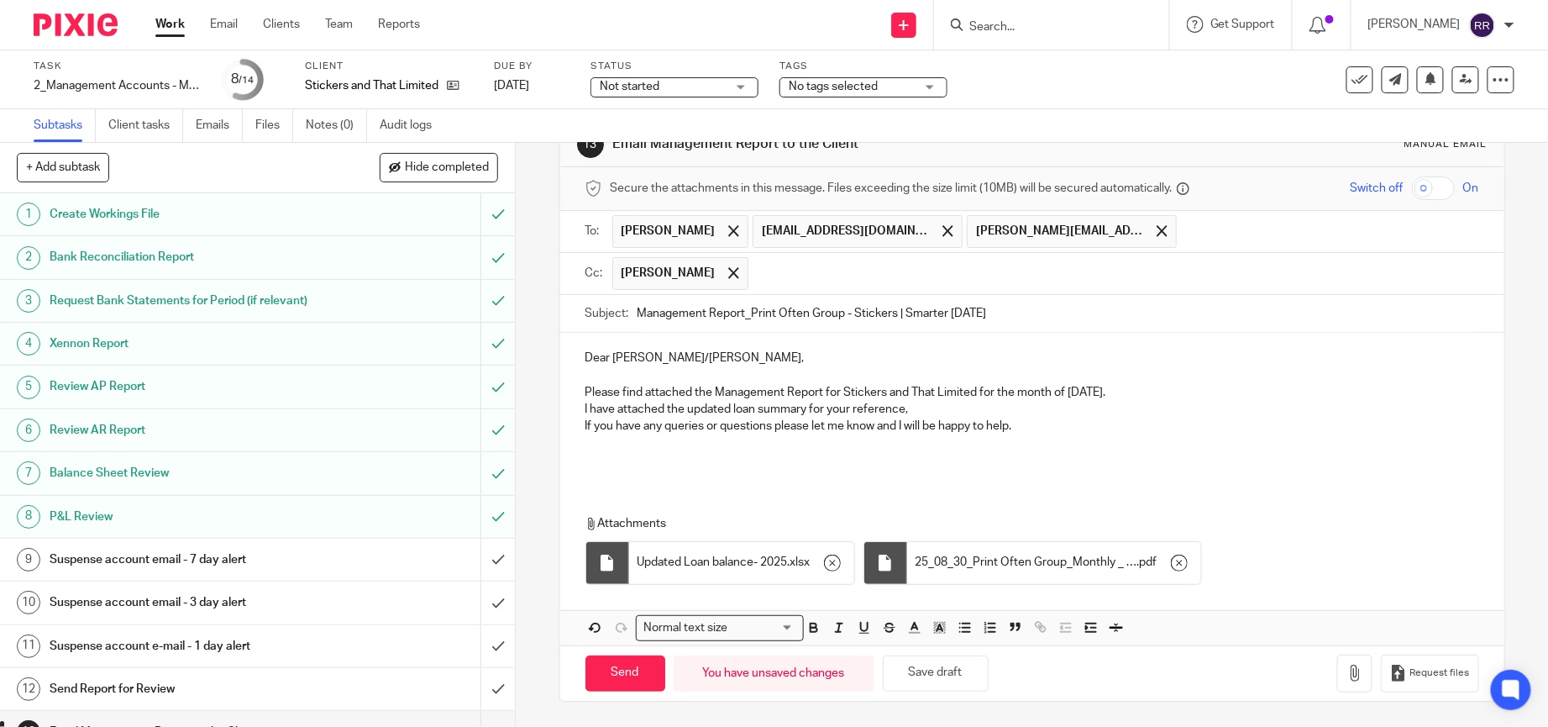
click at [575, 402] on div "Dear Ryan/Tom, Please find attached the Management Report for Stickers and That…" at bounding box center [1032, 407] width 944 height 149
click at [1011, 402] on p "Also, I have attached the updated loan summary for your reference," at bounding box center [1032, 409] width 894 height 17
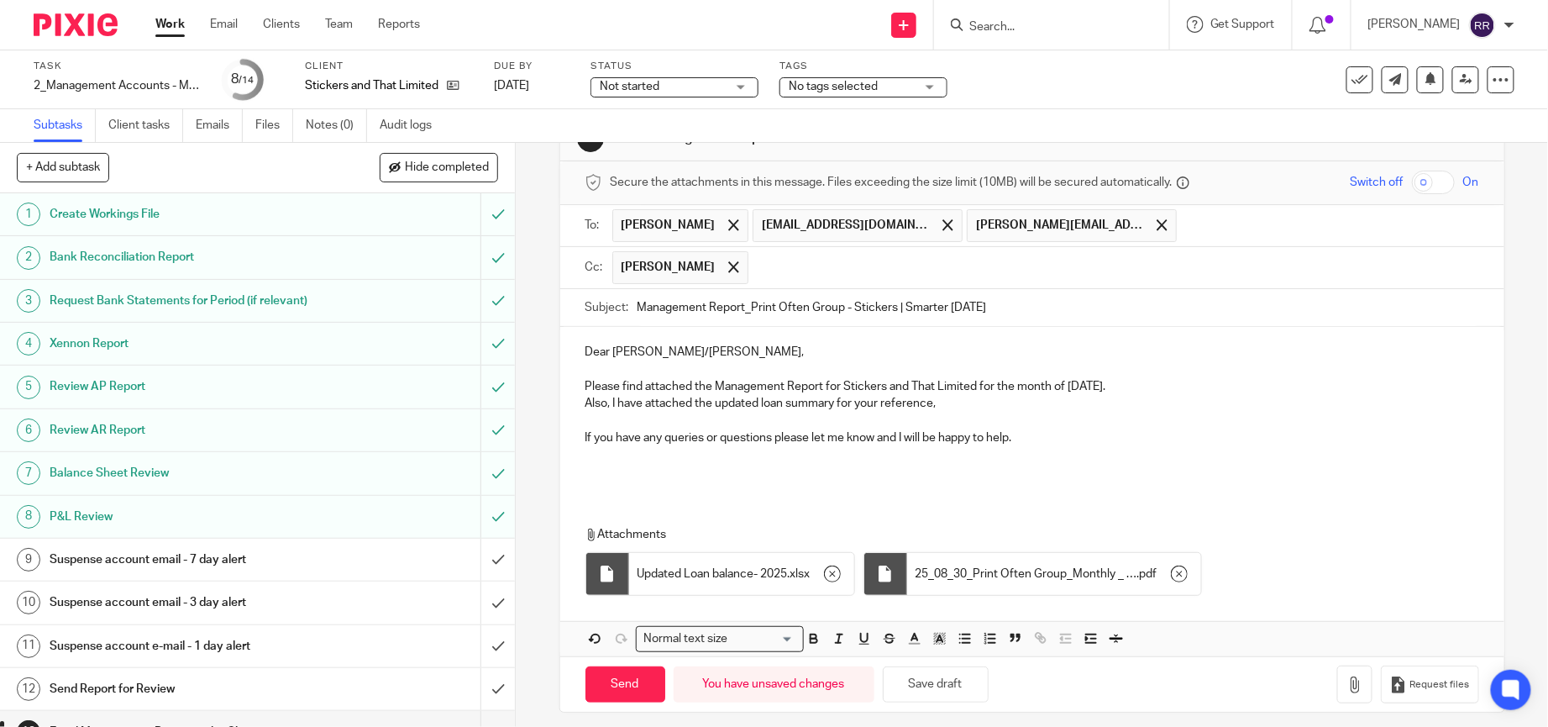
click at [1023, 438] on p "If you have any queries or questions please let me know and I will be happy to …" at bounding box center [1032, 437] width 894 height 17
click at [1023, 440] on p "If you have any queries or questions please let me know and I will be happy to …" at bounding box center [1032, 437] width 894 height 17
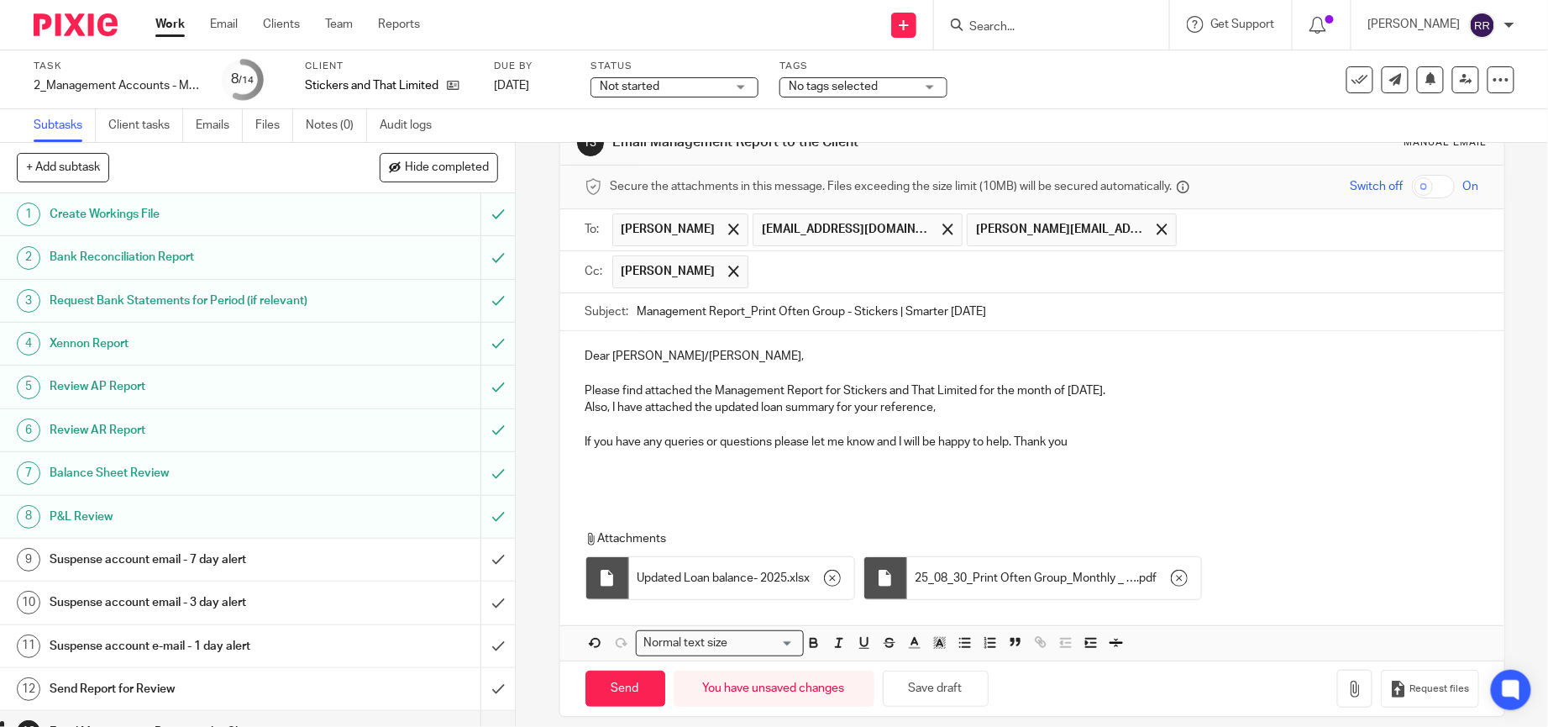
scroll to position [70, 0]
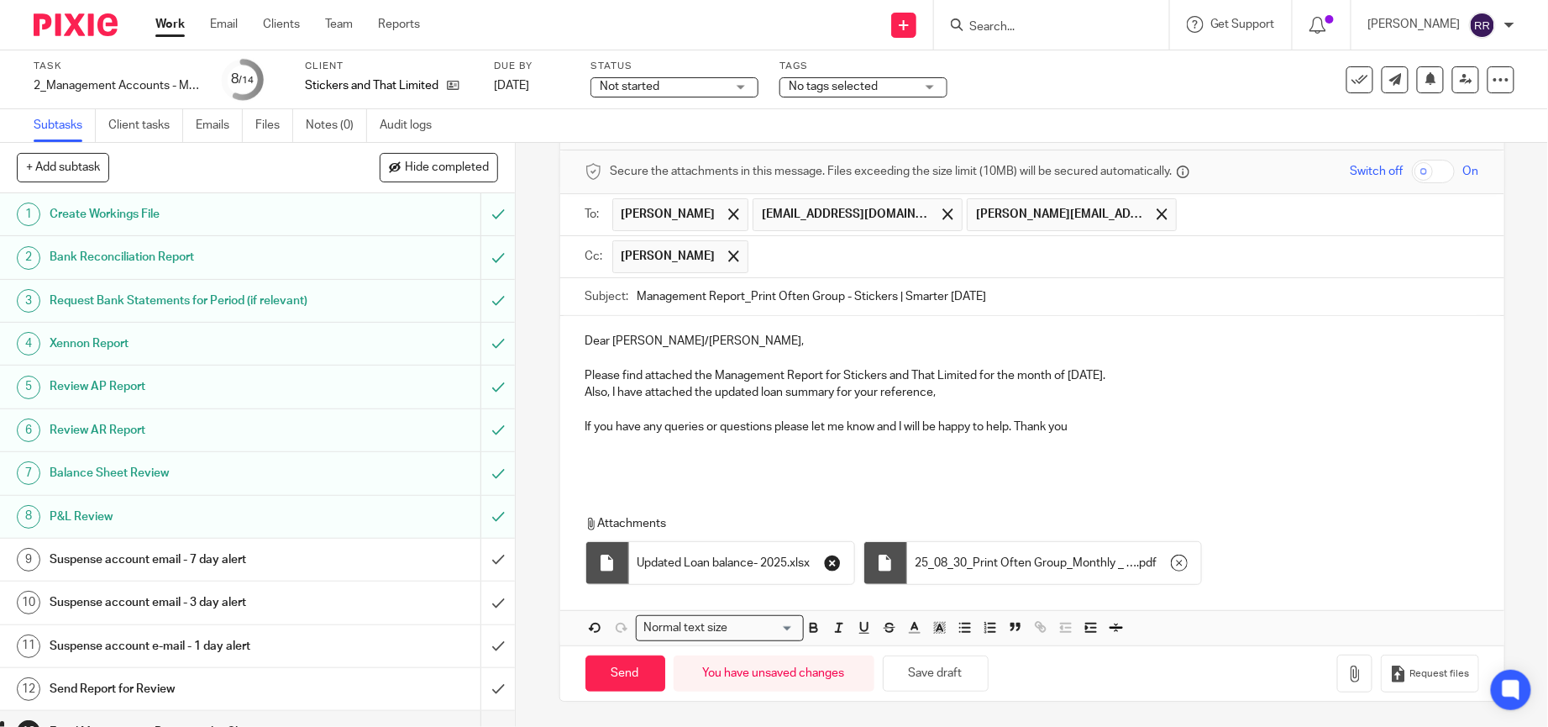
click at [828, 554] on icon "button" at bounding box center [832, 562] width 17 height 17
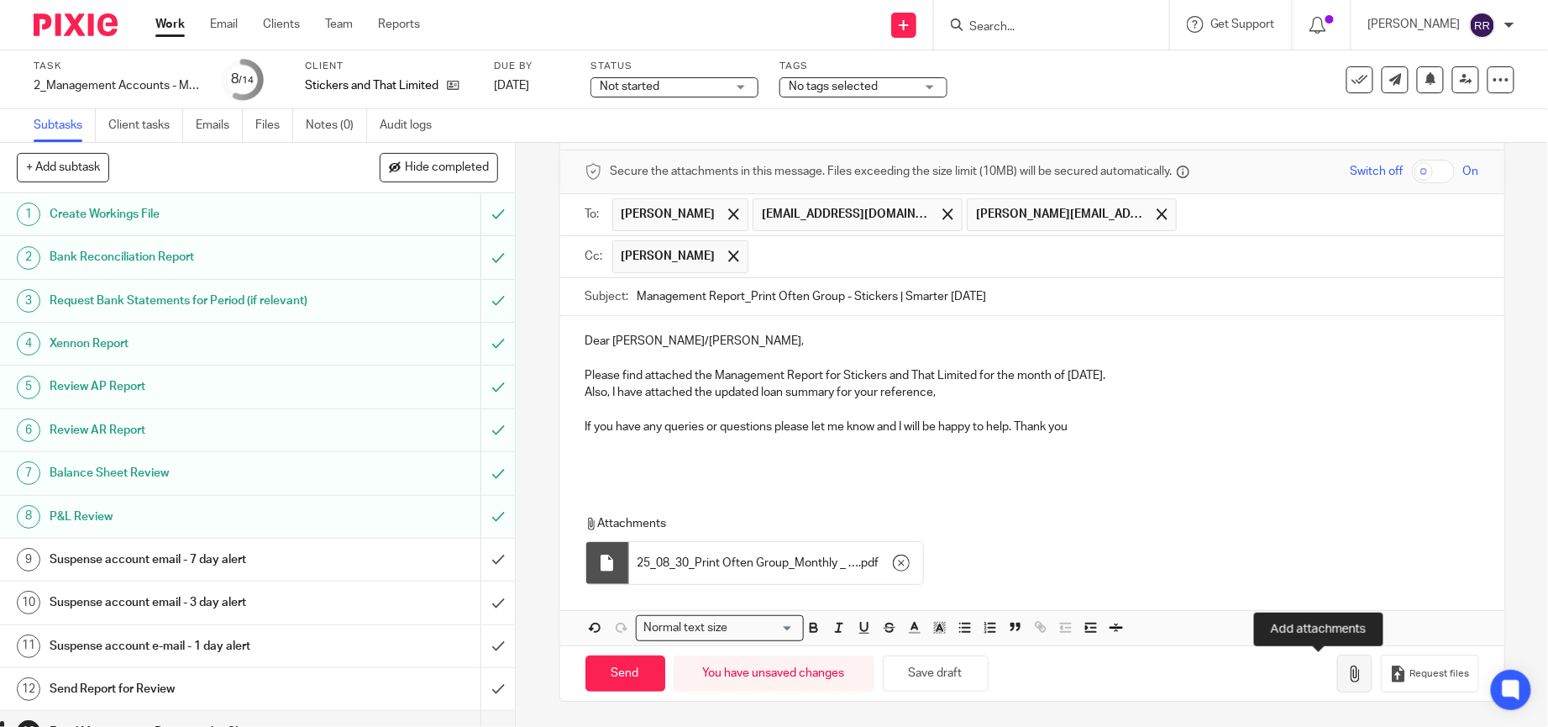
click at [1346, 674] on icon "button" at bounding box center [1354, 673] width 17 height 17
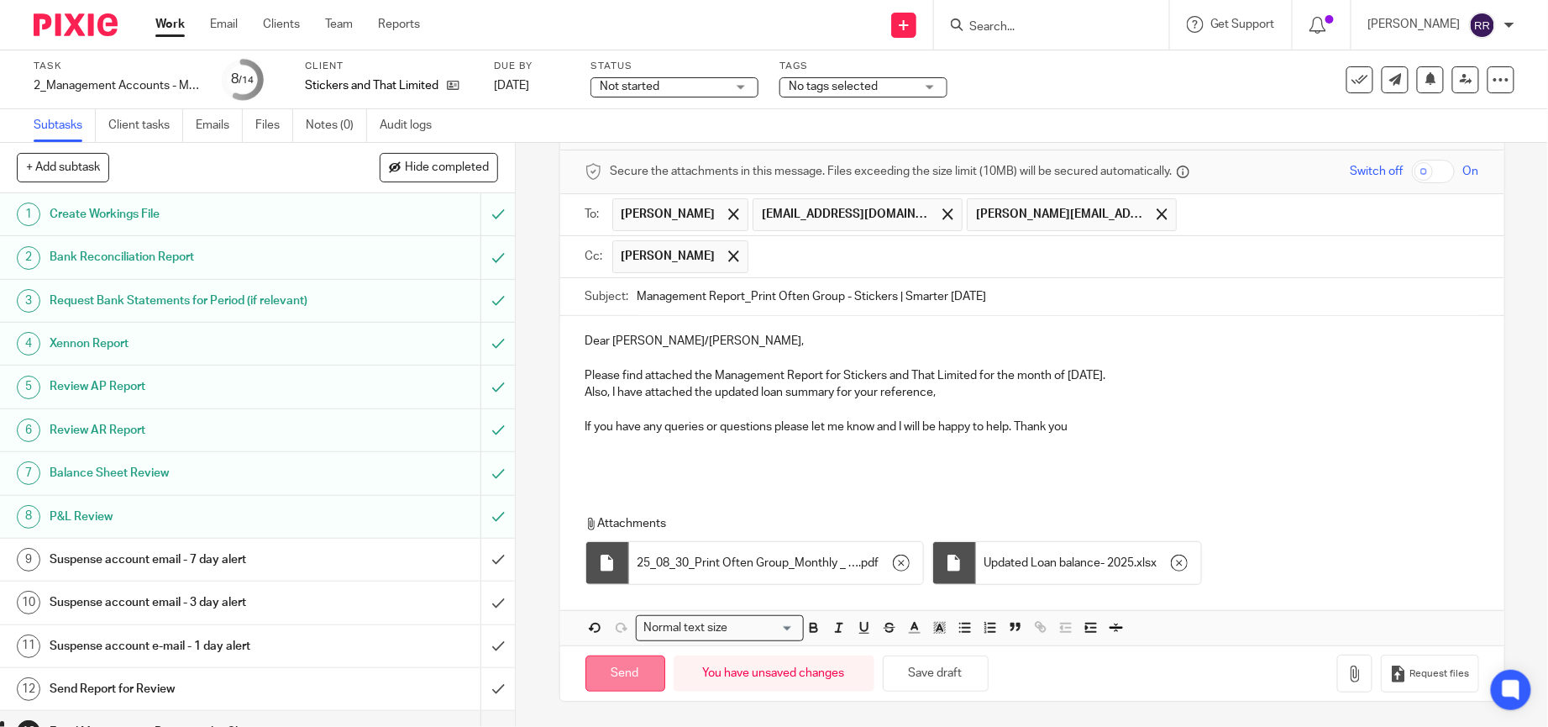
click at [628, 663] on input "Send" at bounding box center [625, 673] width 80 height 36
type input "Sent"
click at [1335, 77] on div "Message sent." at bounding box center [1153, 49] width 758 height 64
click at [1346, 88] on button at bounding box center [1359, 79] width 27 height 27
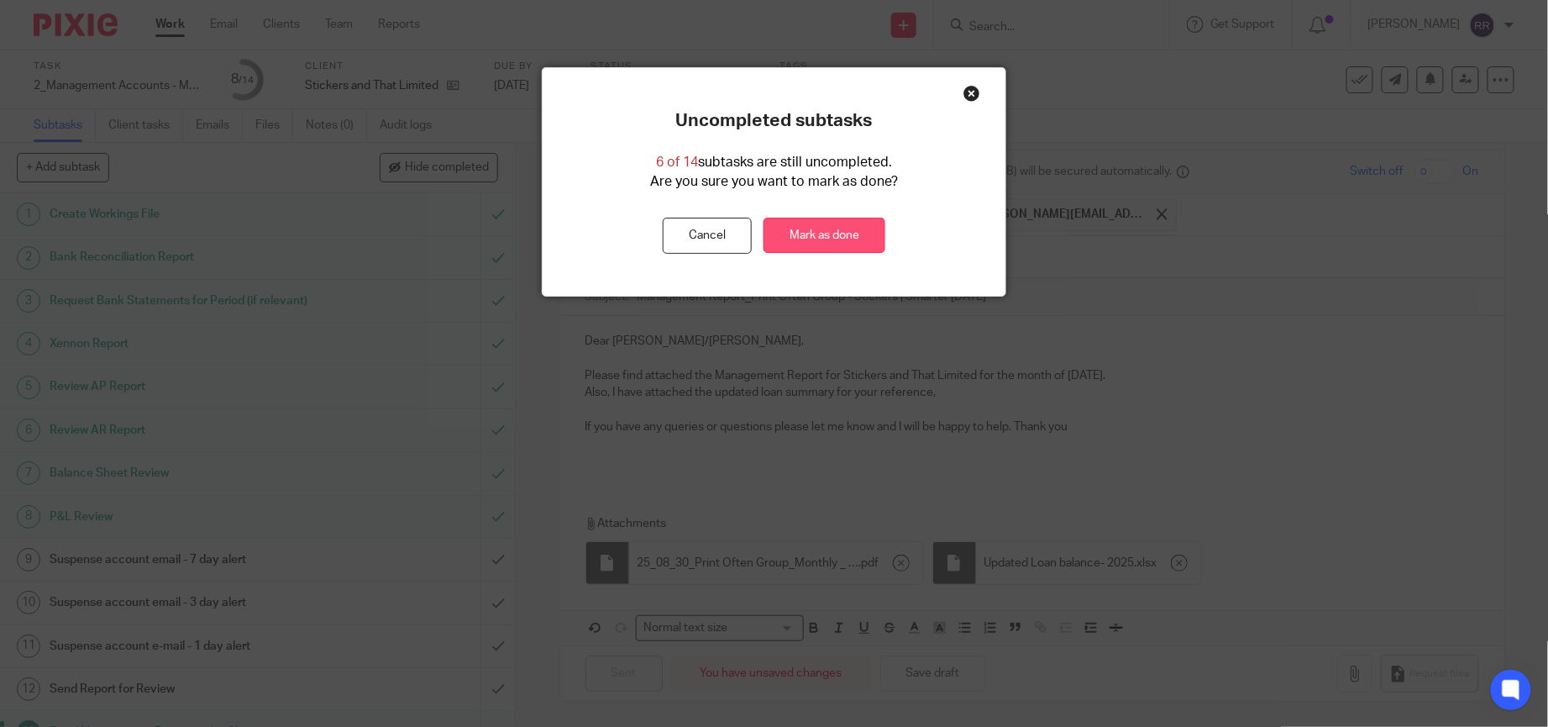
drag, startPoint x: 814, startPoint y: 233, endPoint x: 824, endPoint y: 234, distance: 10.2
click at [815, 233] on link "Mark as done" at bounding box center [824, 236] width 122 height 36
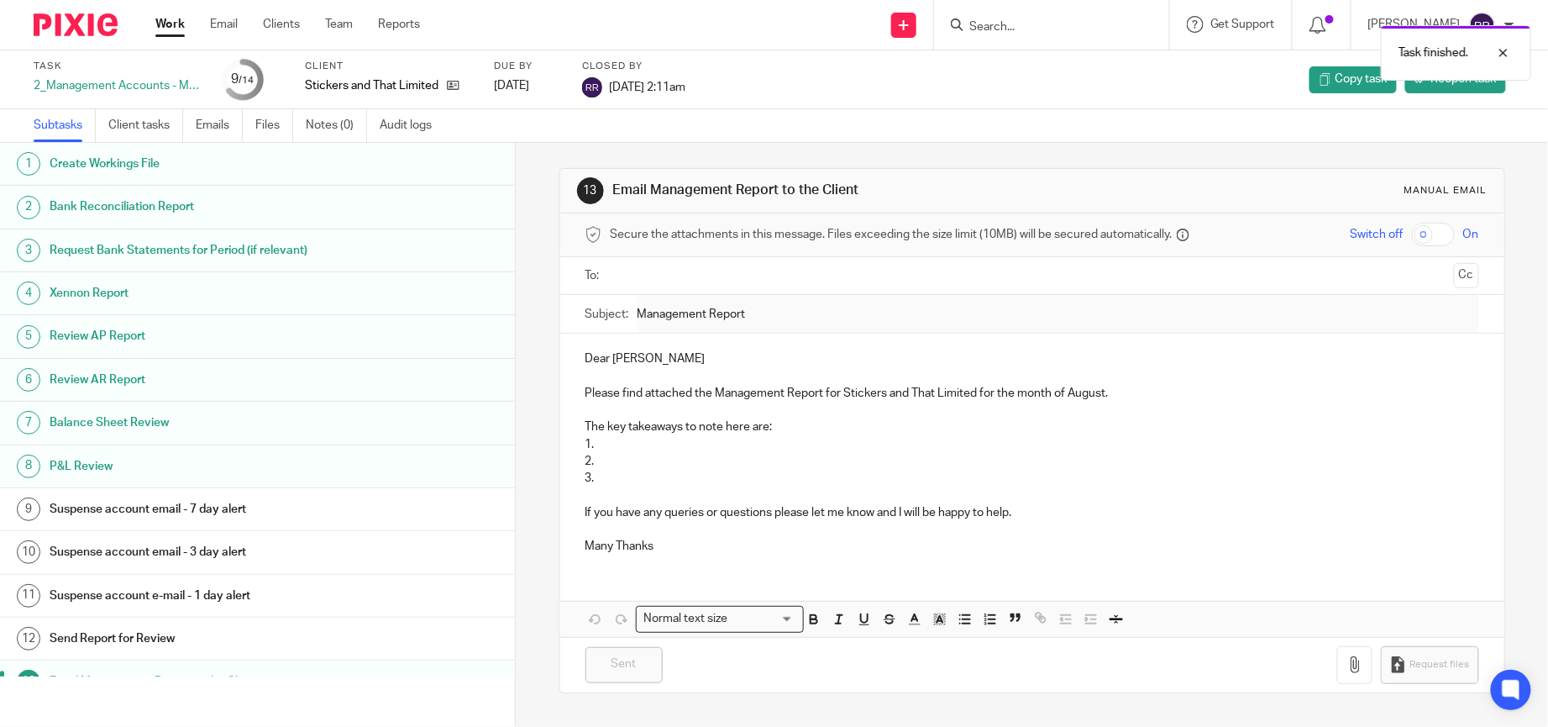
click at [182, 28] on link "Work" at bounding box center [169, 24] width 29 height 17
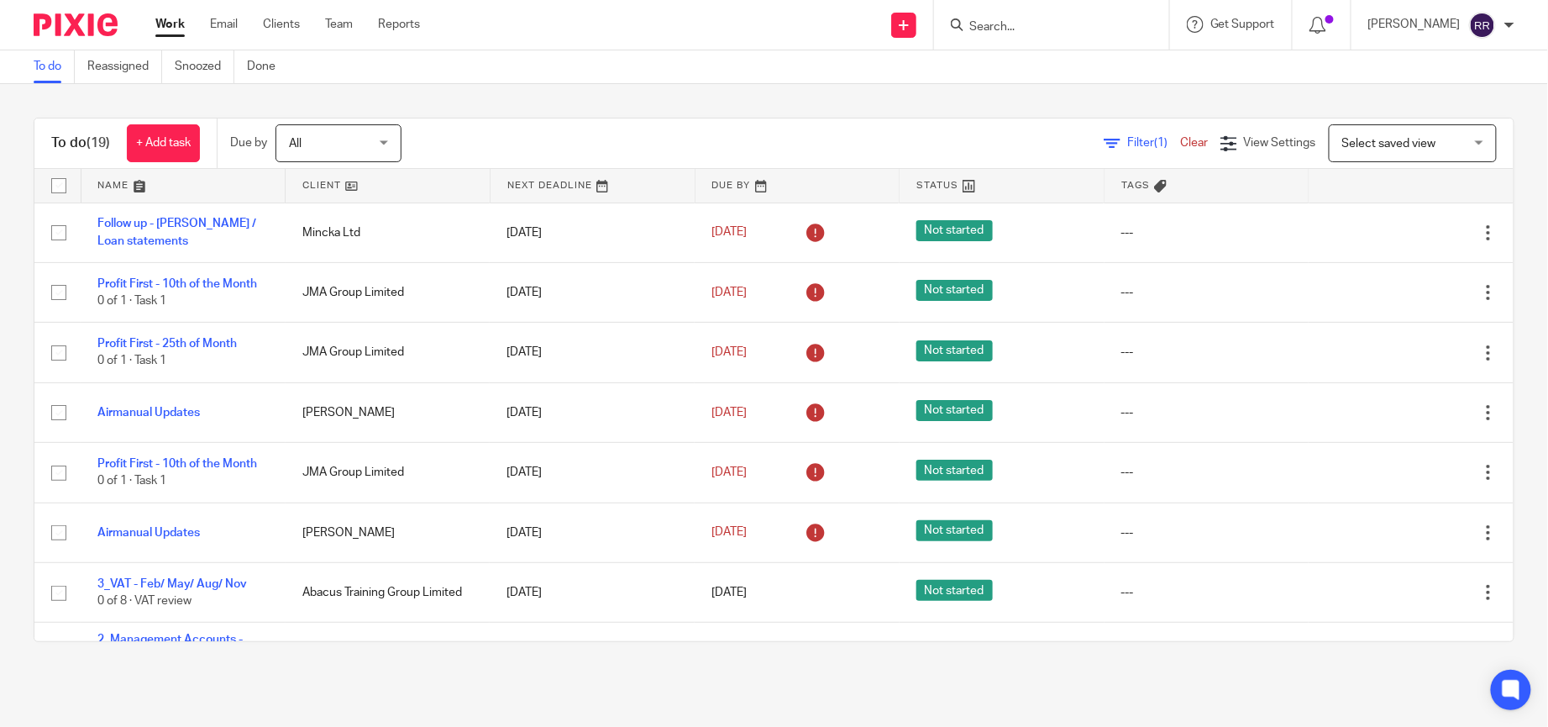
click at [126, 176] on link at bounding box center [183, 186] width 204 height 34
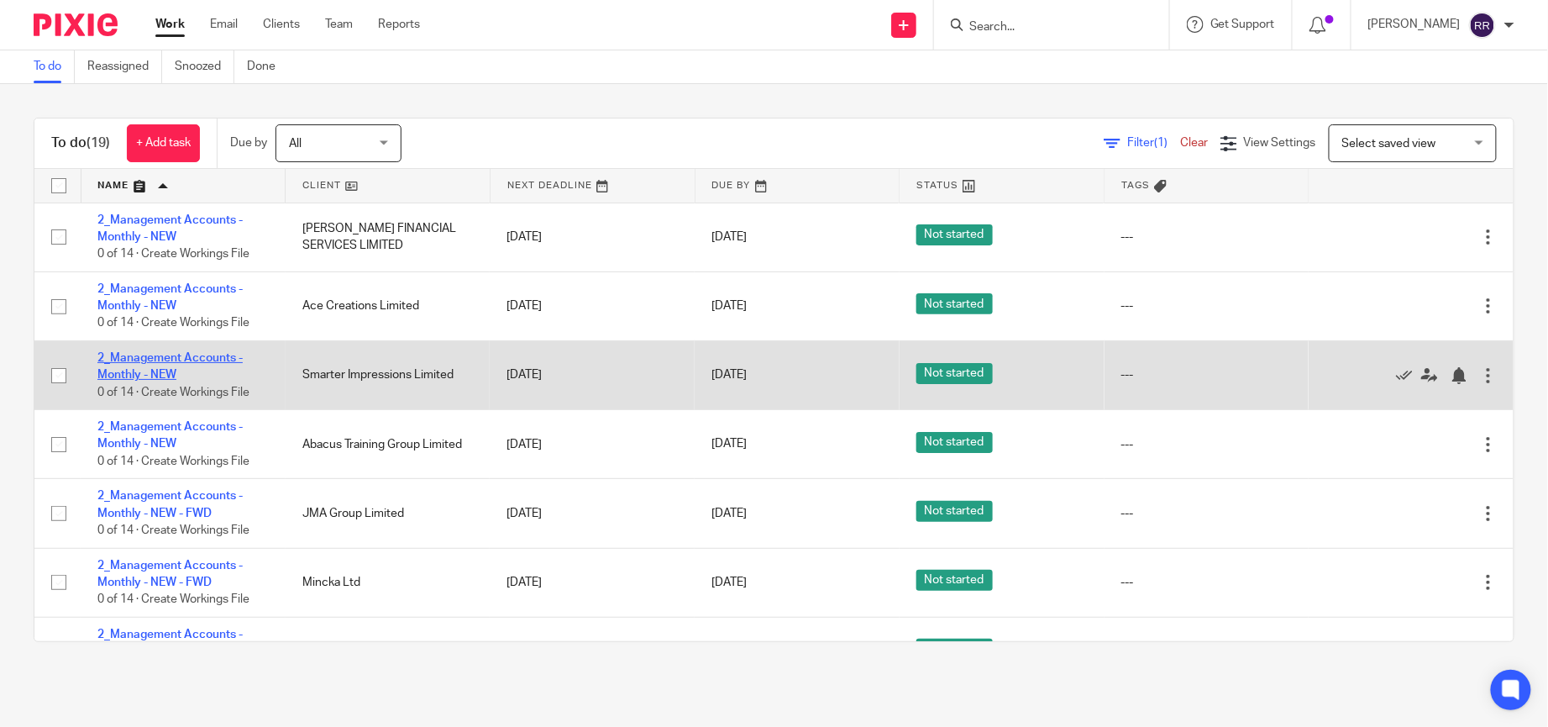
click at [151, 370] on link "2_Management Accounts - Monthly - NEW" at bounding box center [169, 366] width 145 height 29
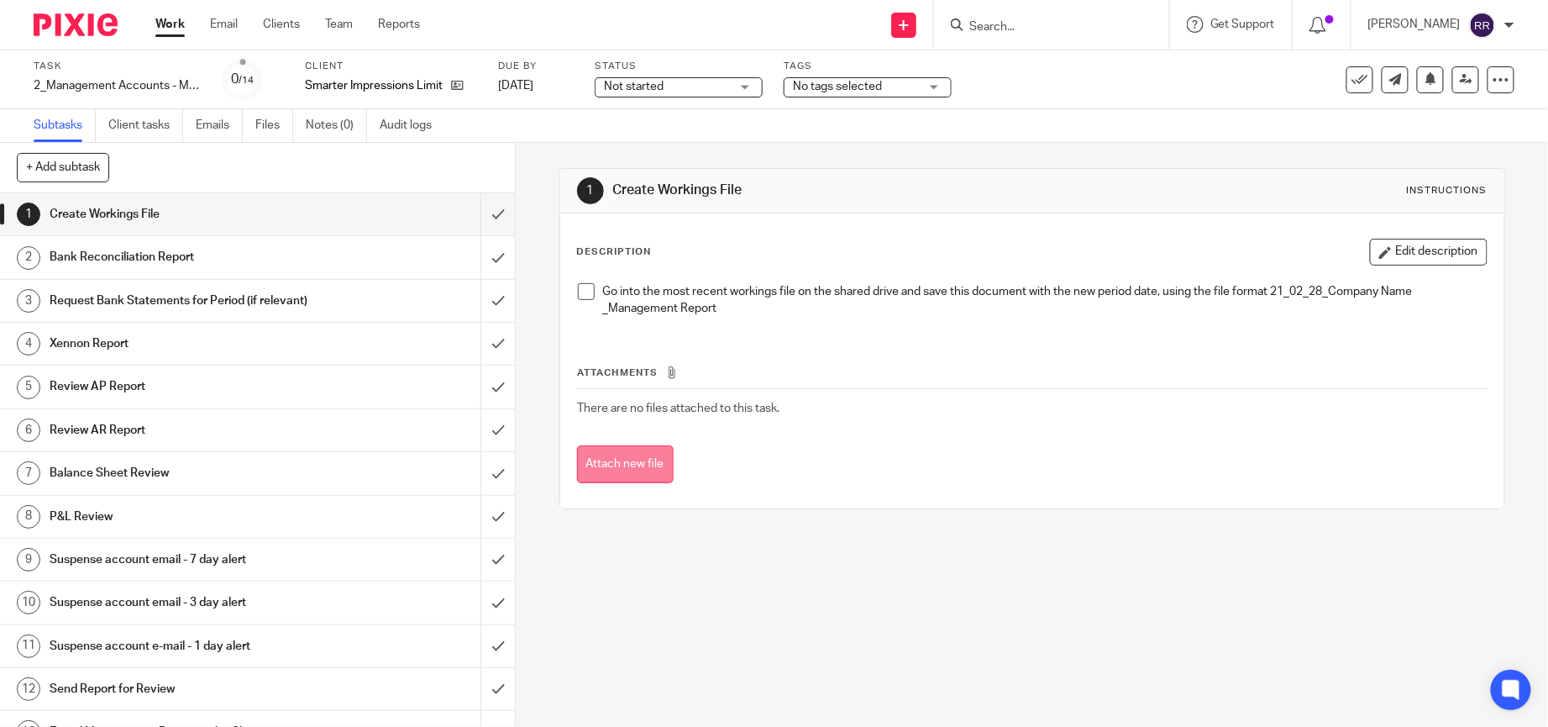
click at [619, 461] on button "Attach new file" at bounding box center [625, 464] width 97 height 38
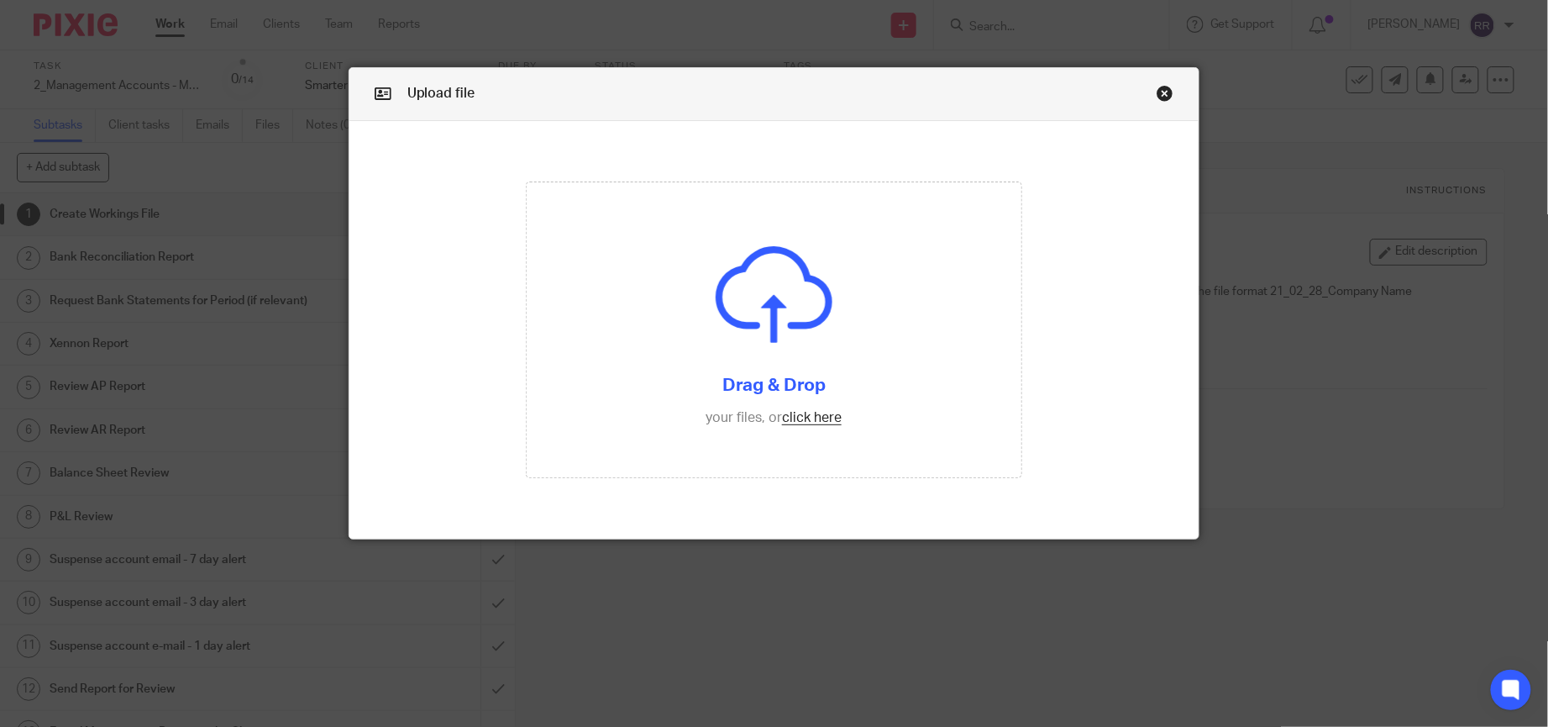
click at [1159, 85] on link "Close this dialog window" at bounding box center [1165, 96] width 17 height 23
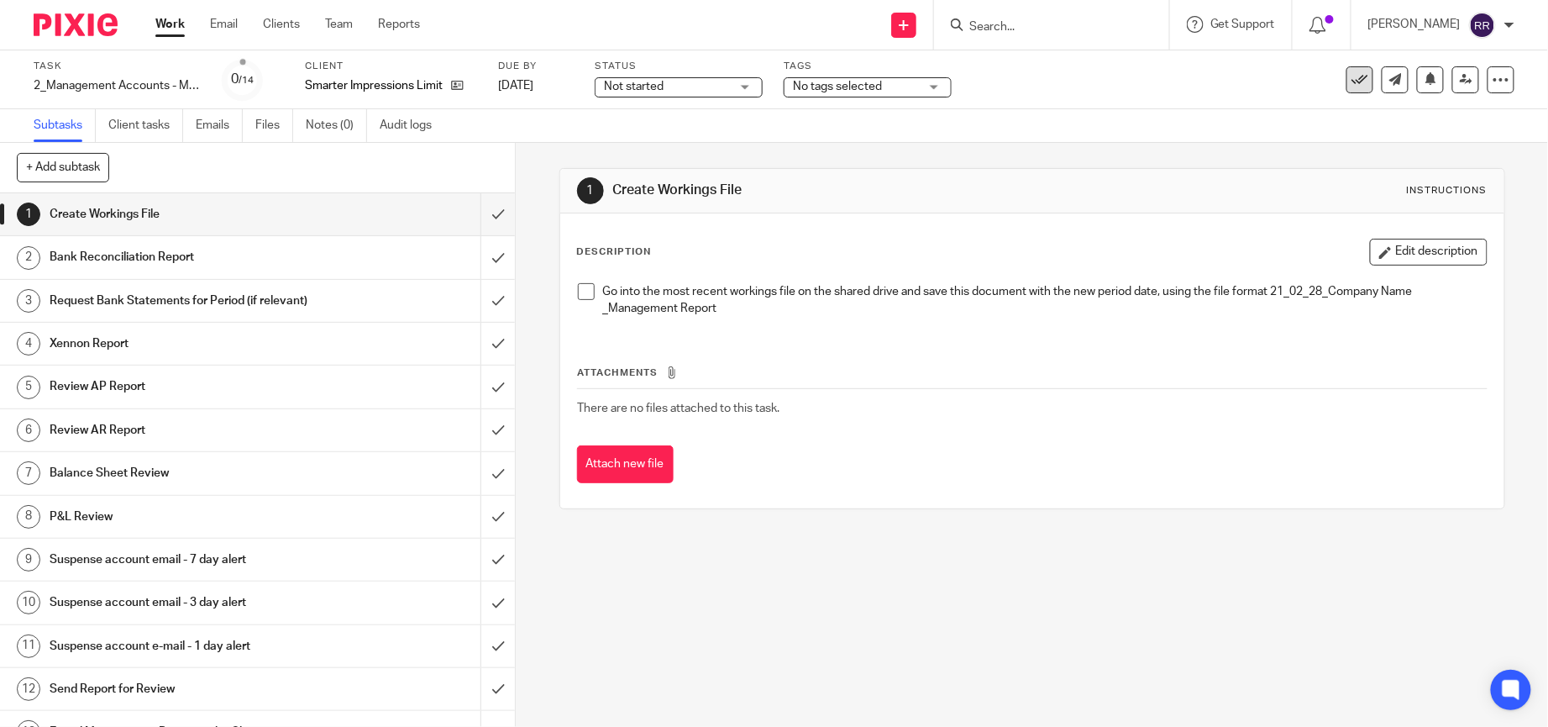
click at [1326, 77] on div "See template in use Advanced task editor Copy task Change schedule Delete" at bounding box center [1390, 79] width 247 height 27
click at [1351, 77] on icon at bounding box center [1359, 79] width 17 height 17
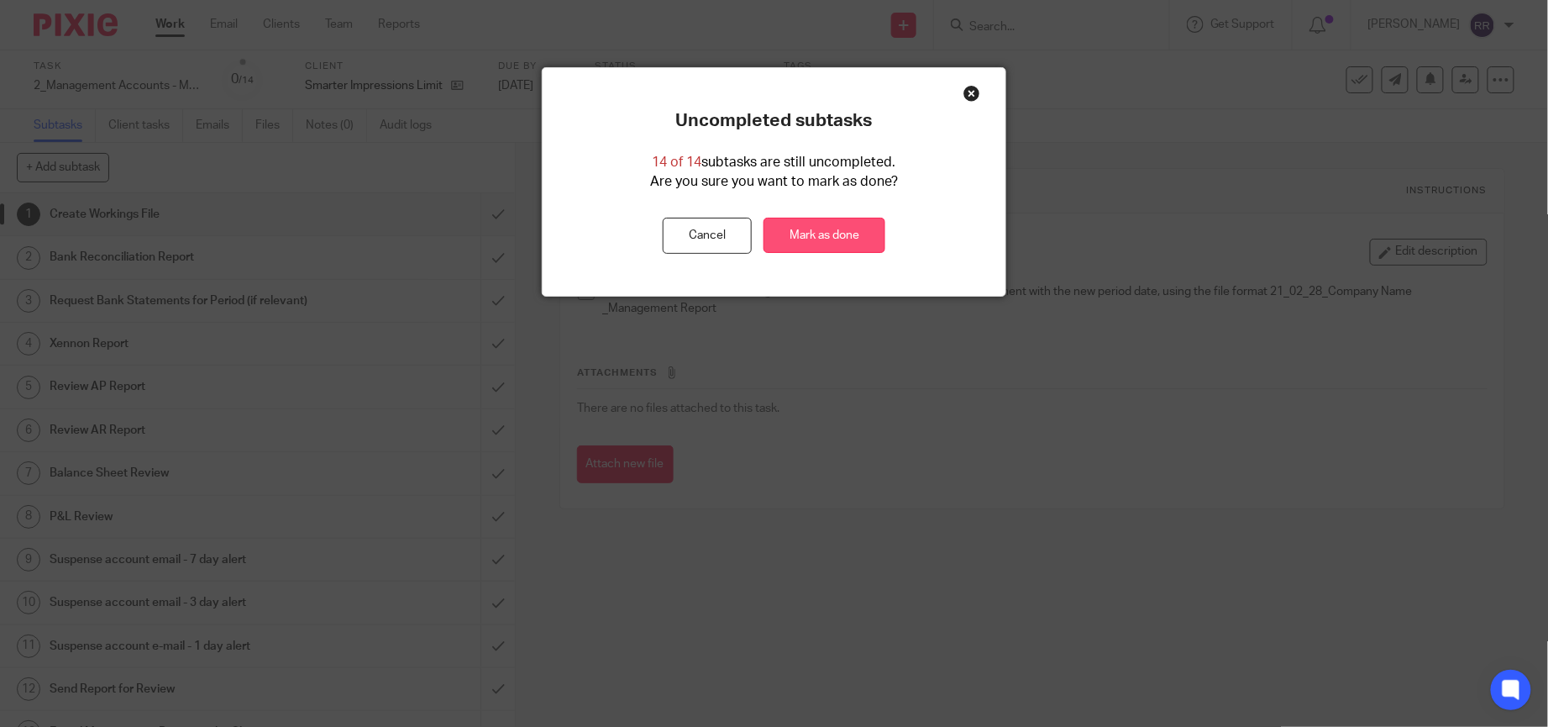
click at [864, 225] on link "Mark as done" at bounding box center [824, 236] width 122 height 36
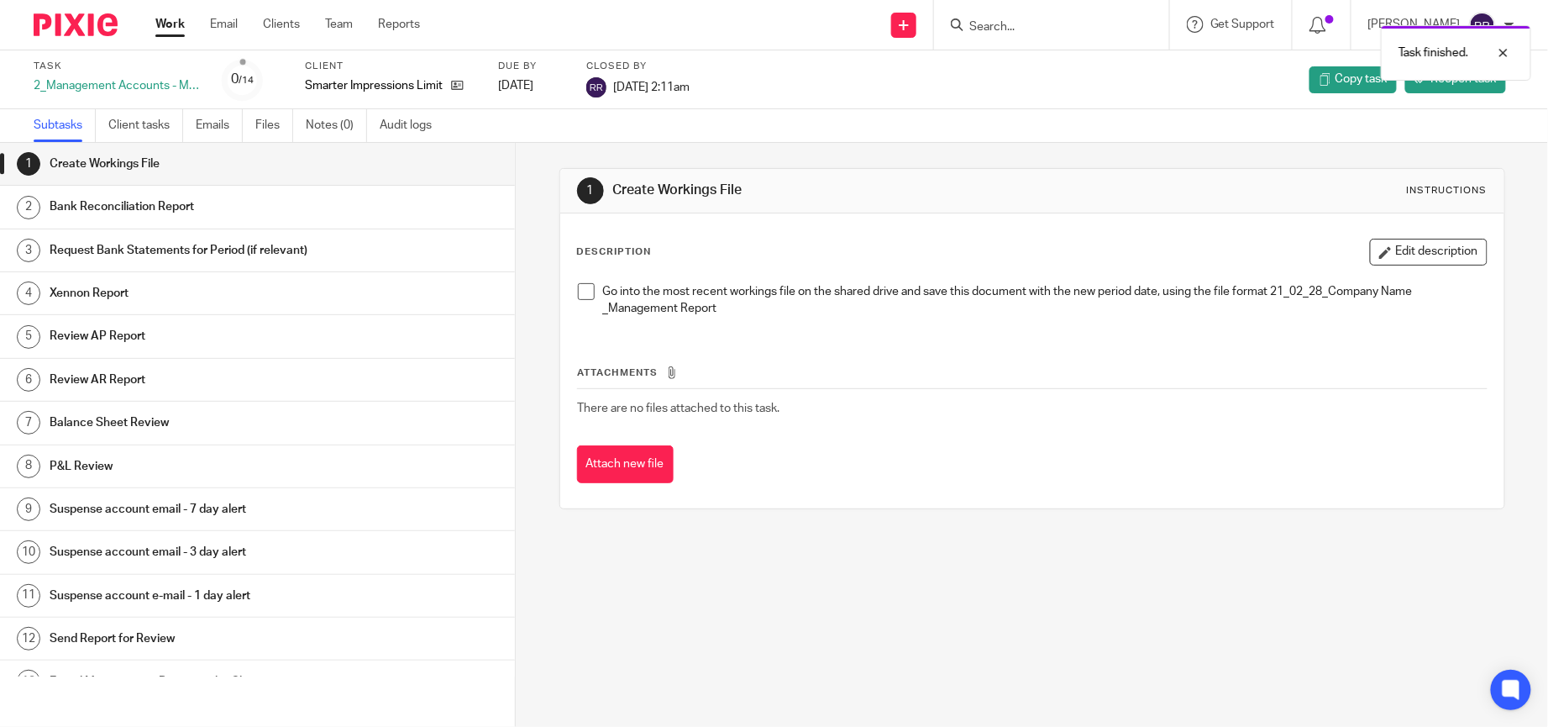
click at [179, 24] on link "Work" at bounding box center [169, 24] width 29 height 17
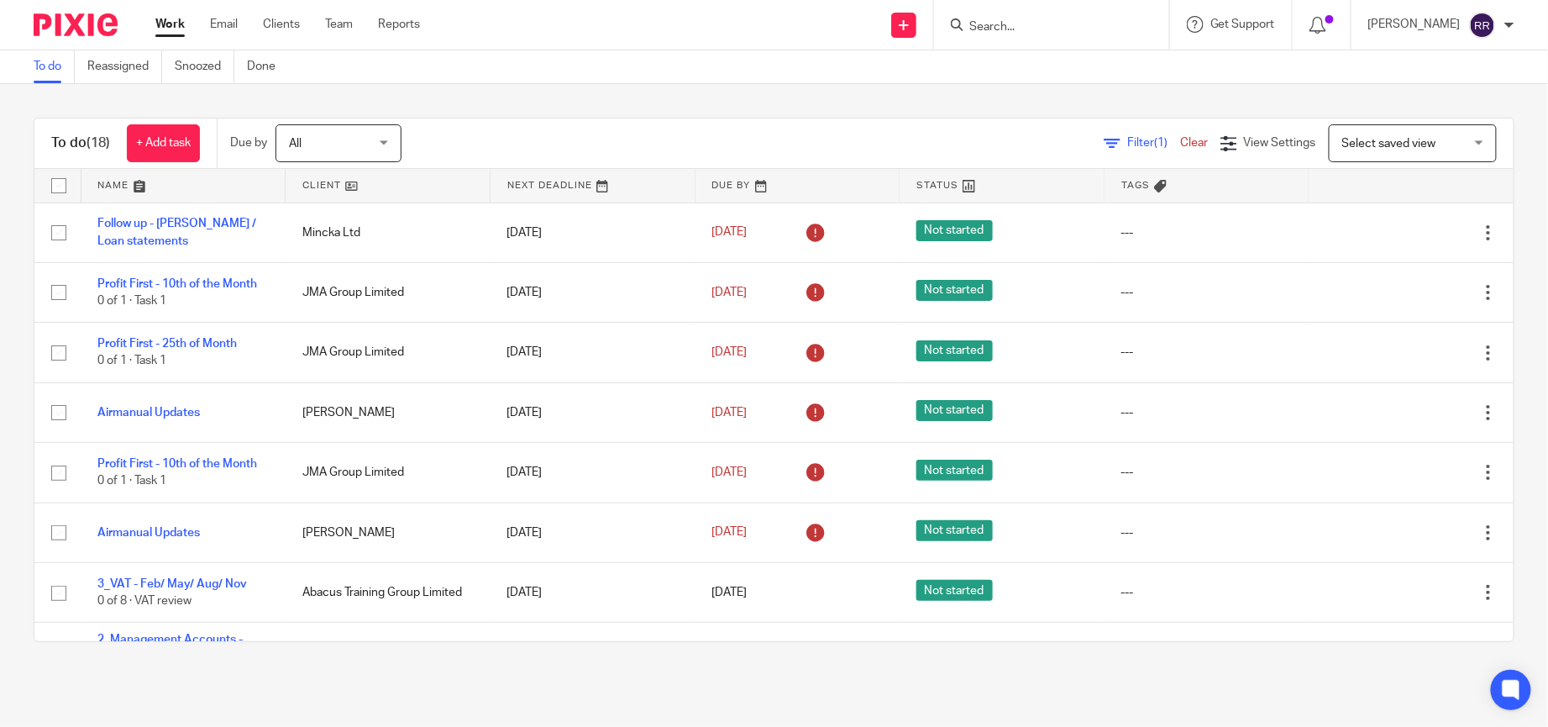
click at [141, 186] on link at bounding box center [183, 186] width 204 height 34
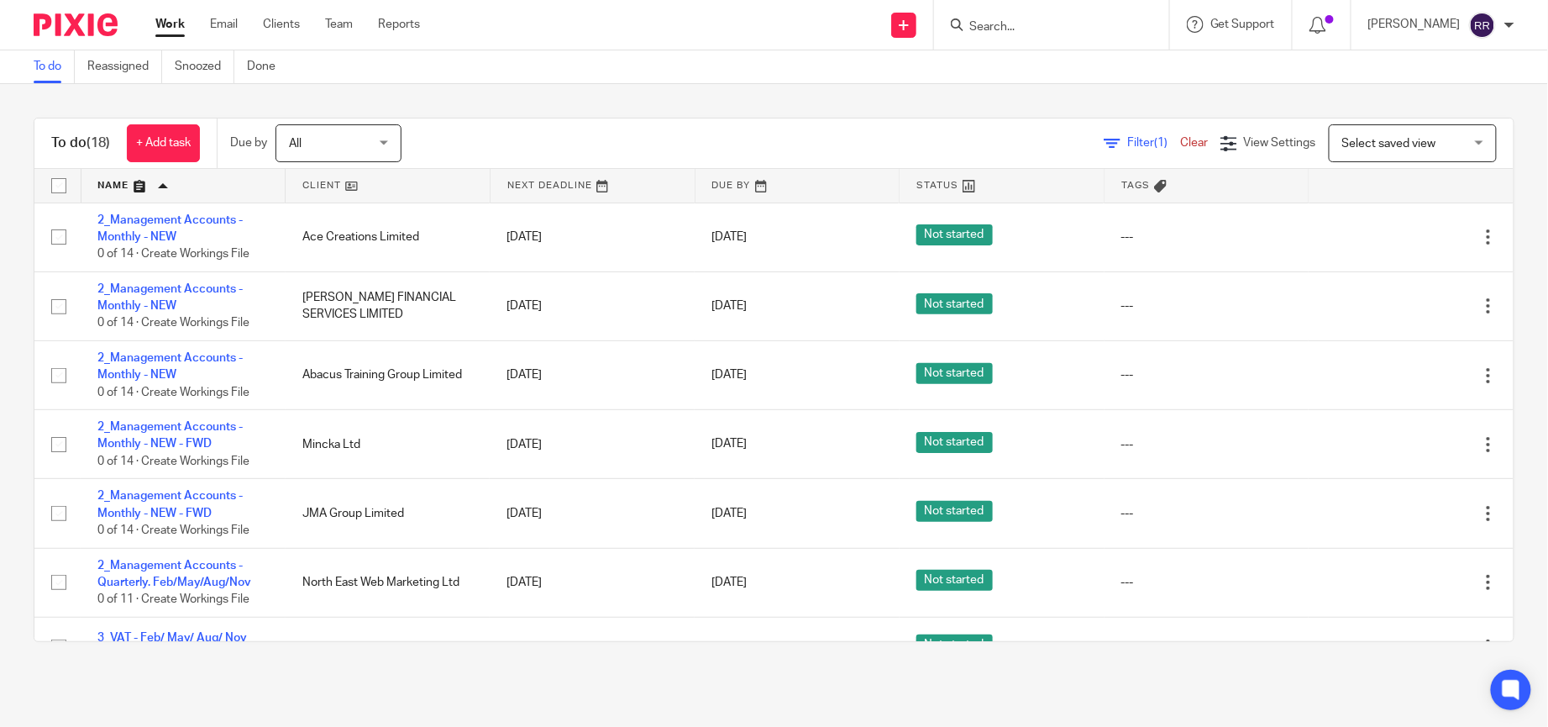
click at [724, 176] on link at bounding box center [797, 186] width 204 height 34
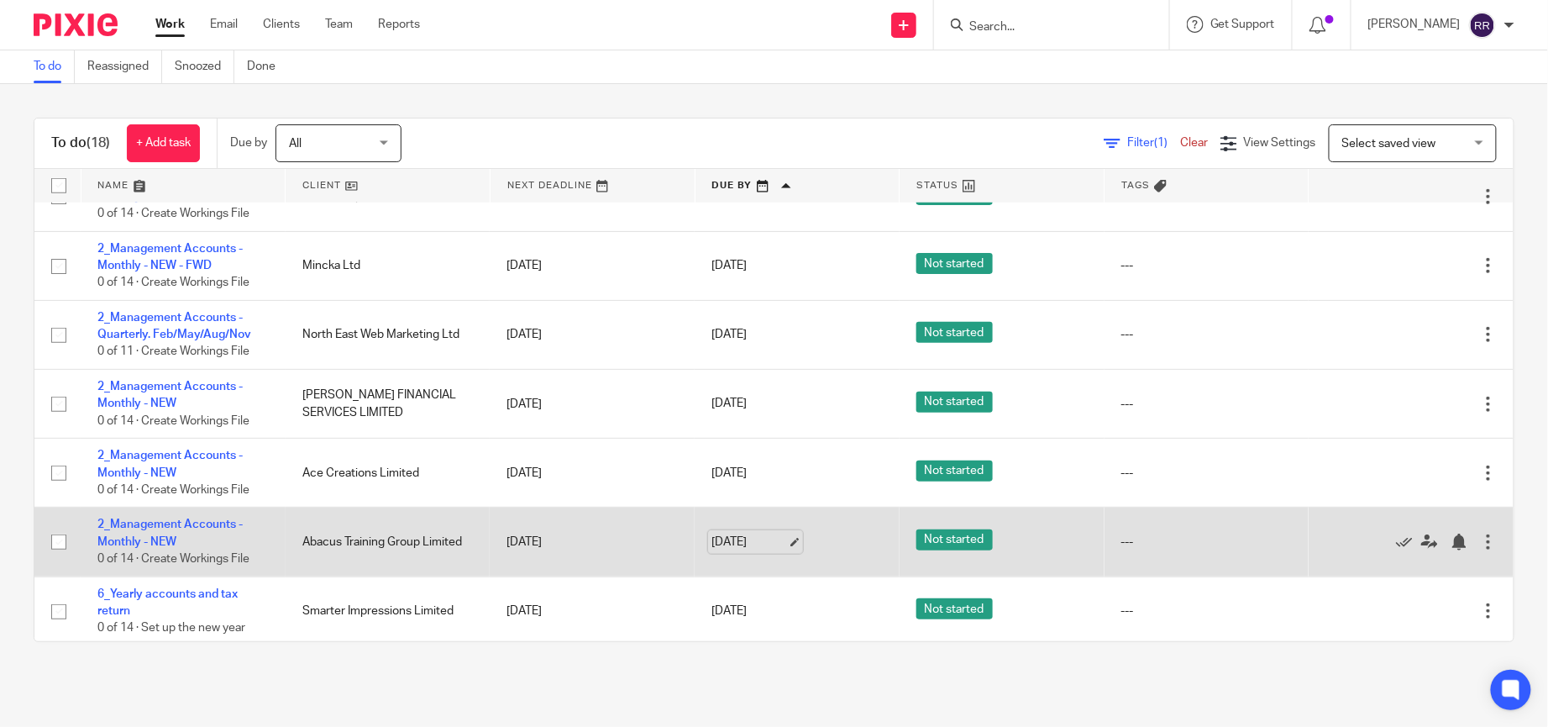
scroll to position [504, 0]
